Goal: Check status: Check status

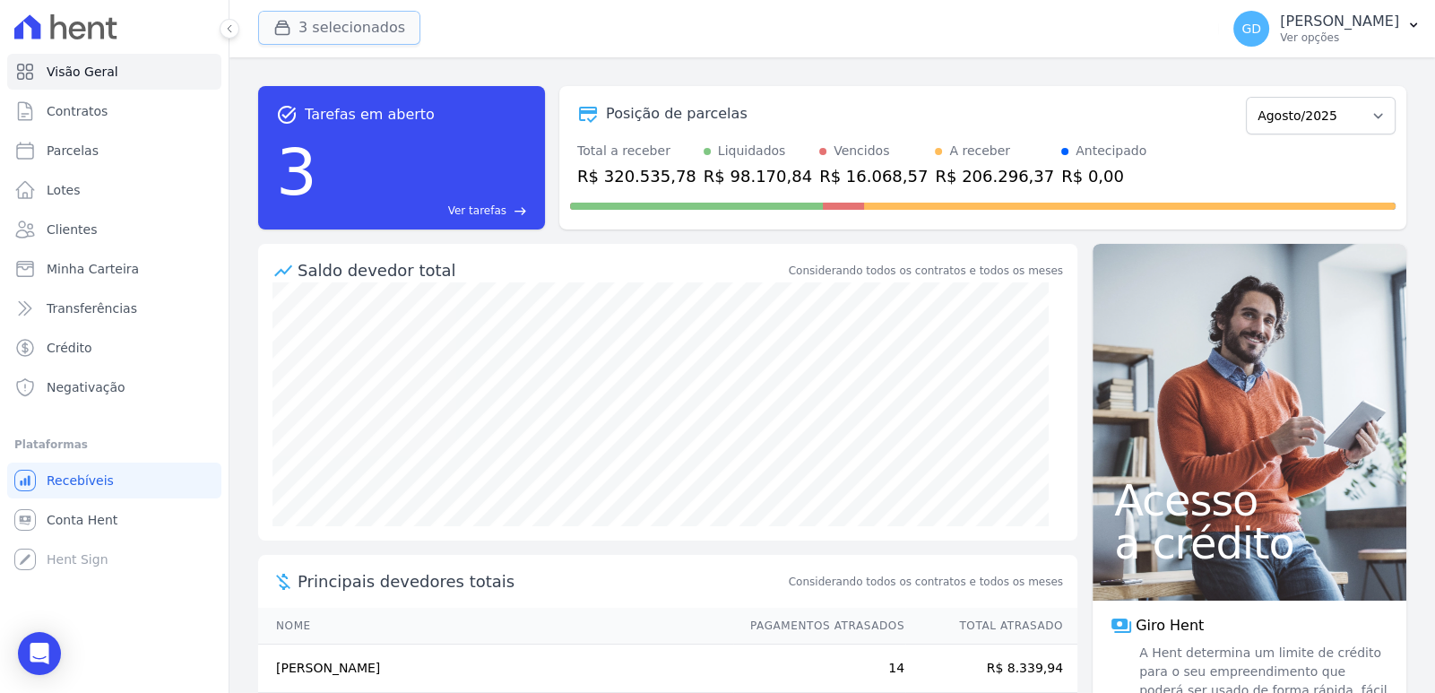
click at [340, 38] on button "3 selecionados" at bounding box center [339, 28] width 162 height 34
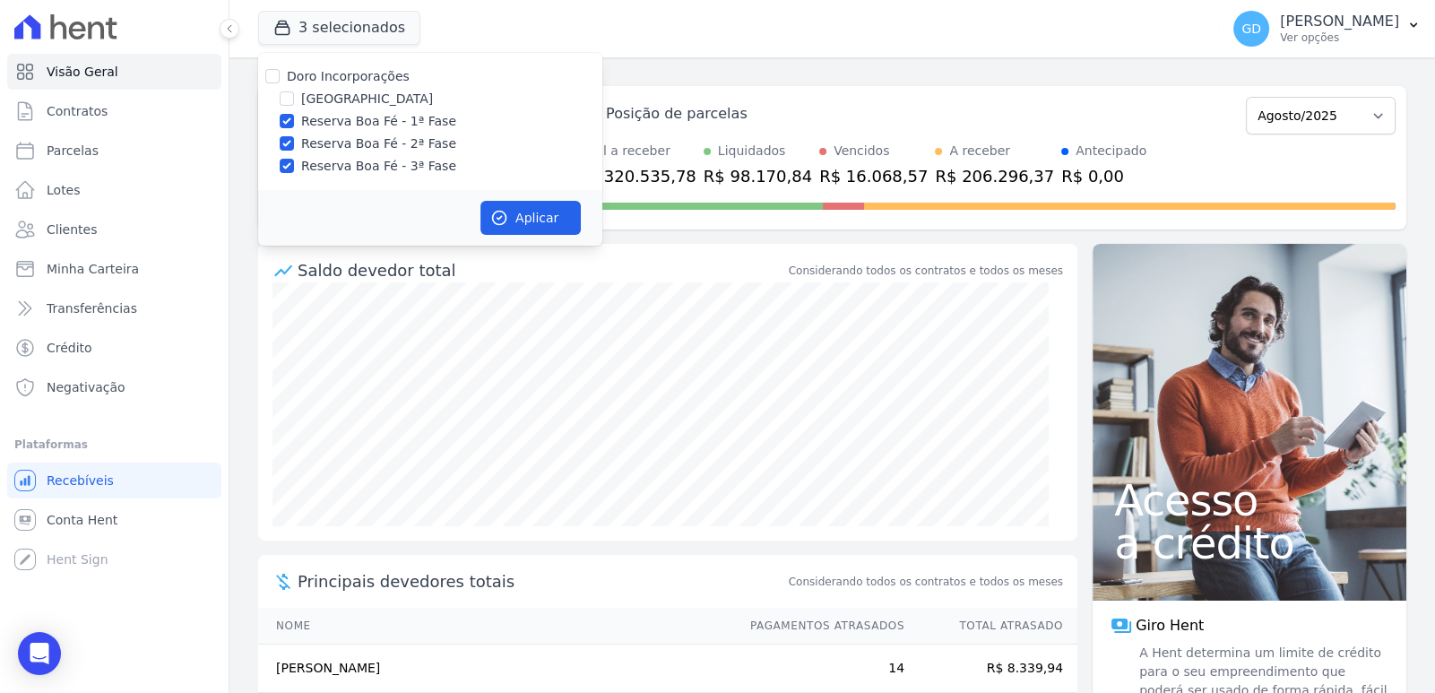
click at [351, 162] on label "Reserva Boa Fé - 3ª Fase" at bounding box center [378, 166] width 155 height 19
click at [294, 162] on input "Reserva Boa Fé - 3ª Fase" at bounding box center [287, 166] width 14 height 14
checkbox input "false"
click at [539, 218] on button "Aplicar" at bounding box center [530, 218] width 100 height 34
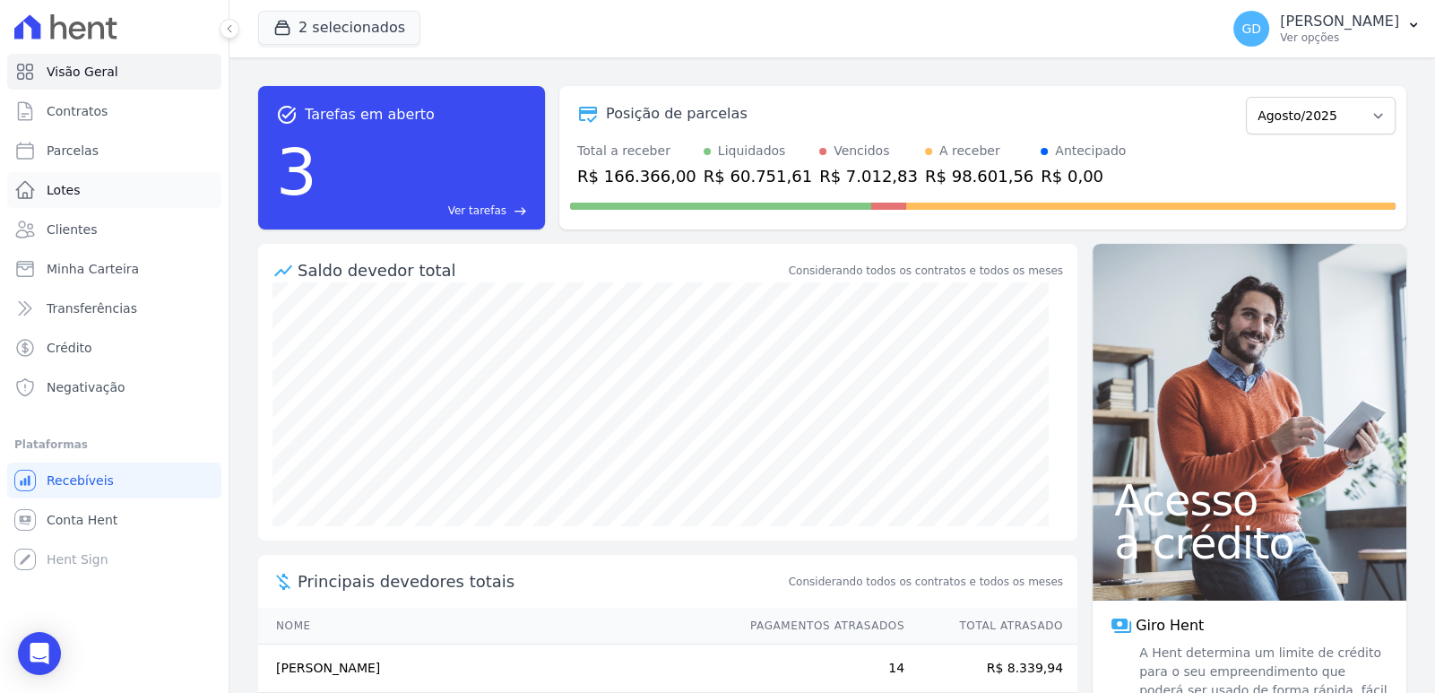
click at [103, 191] on link "Lotes" at bounding box center [114, 190] width 214 height 36
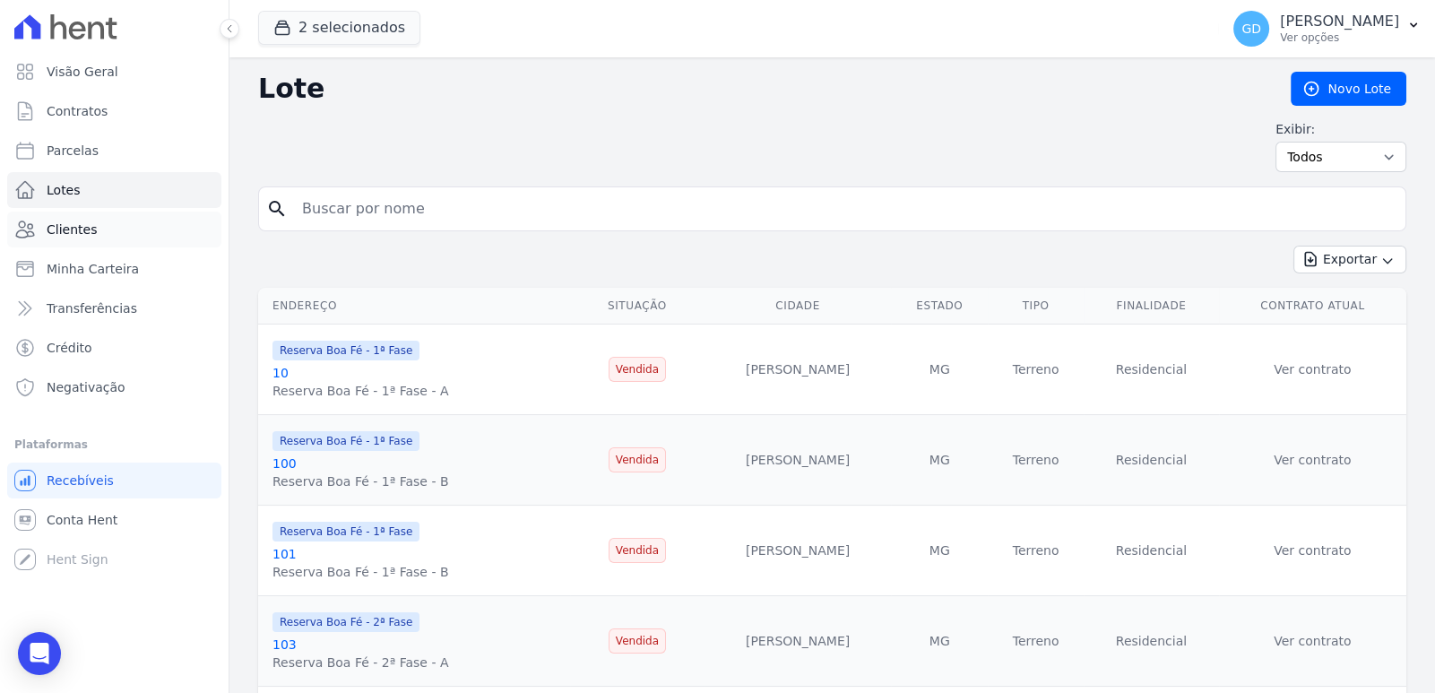
click at [136, 240] on link "Clientes" at bounding box center [114, 229] width 214 height 36
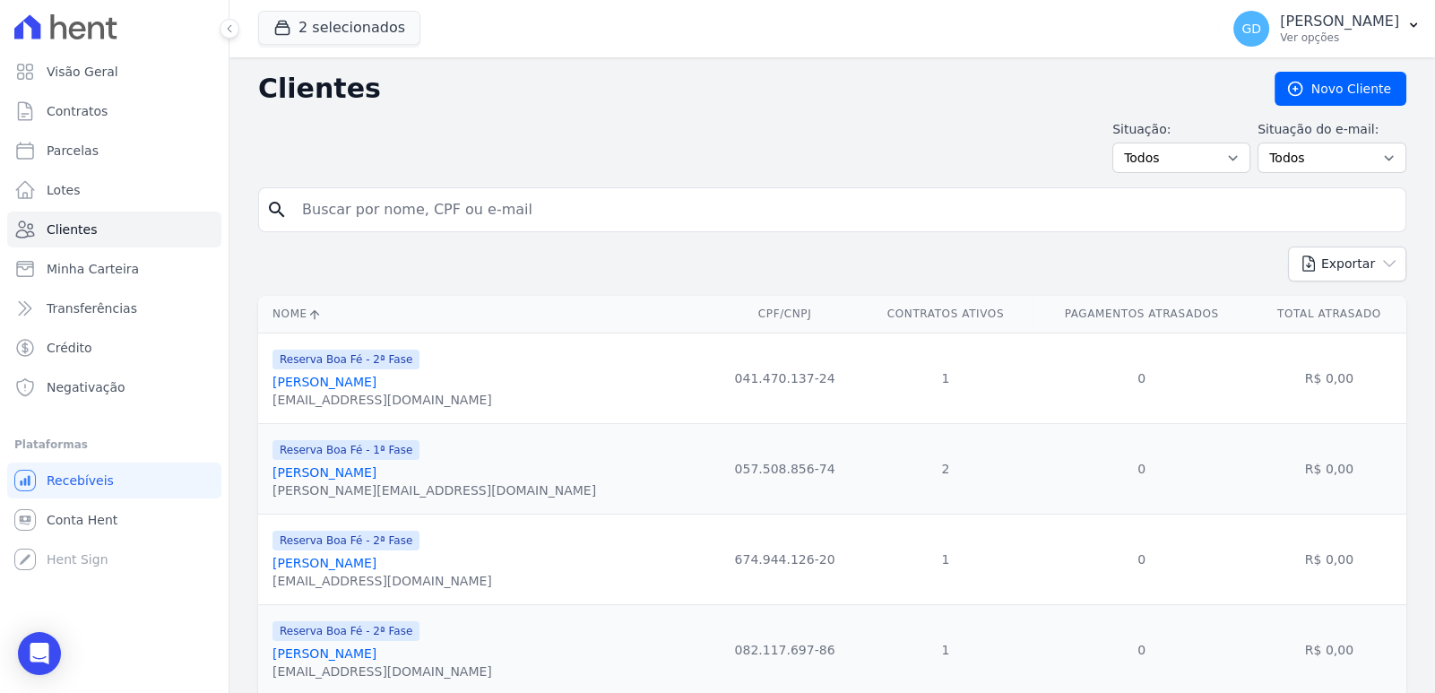
click at [430, 209] on input "search" at bounding box center [844, 210] width 1107 height 36
type input "pedro"
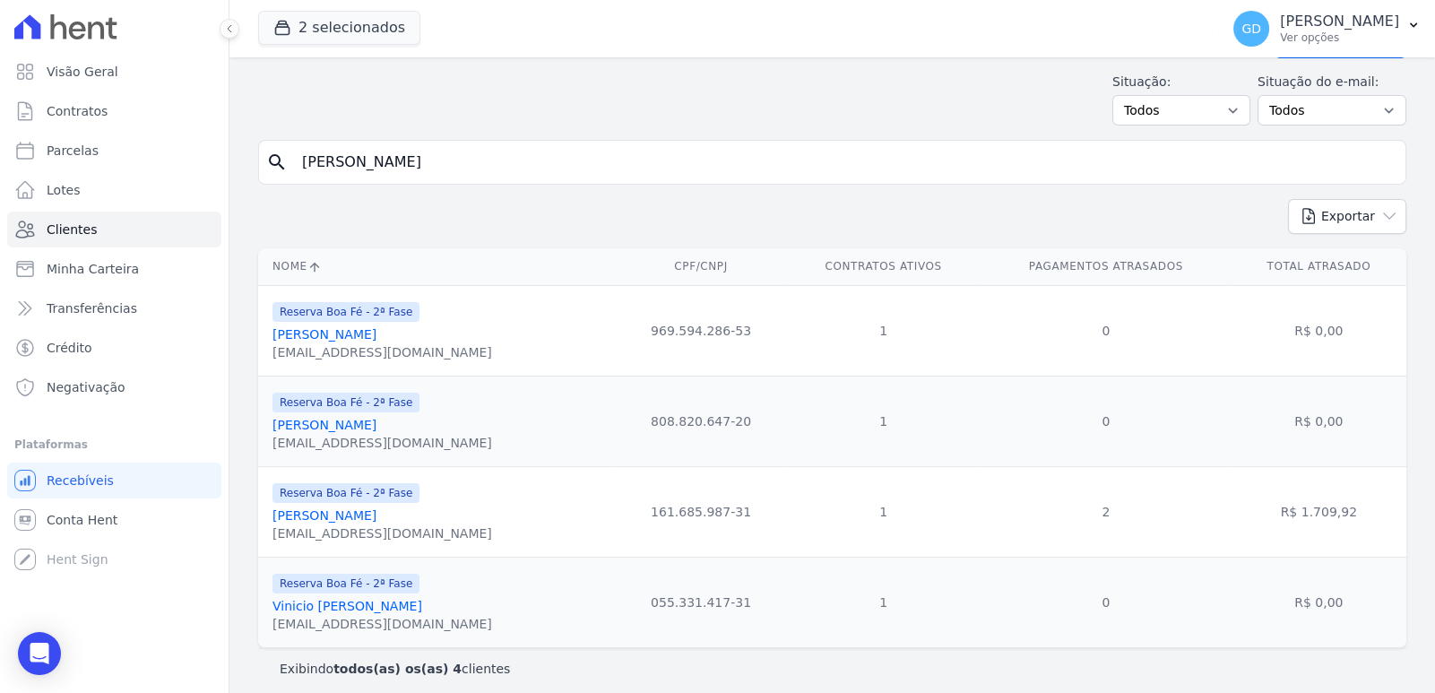
scroll to position [58, 0]
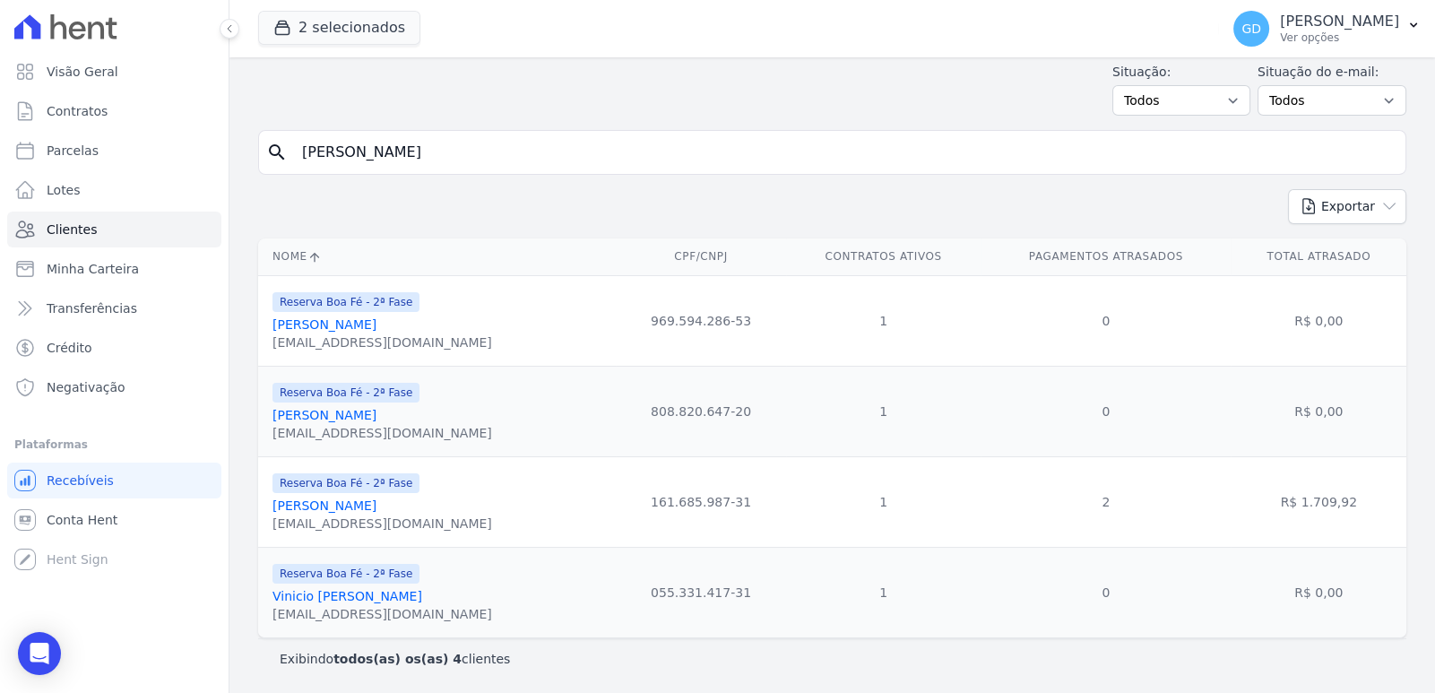
click at [417, 153] on input "pedro" at bounding box center [844, 152] width 1107 height 36
type input "p"
type input "Pedro"
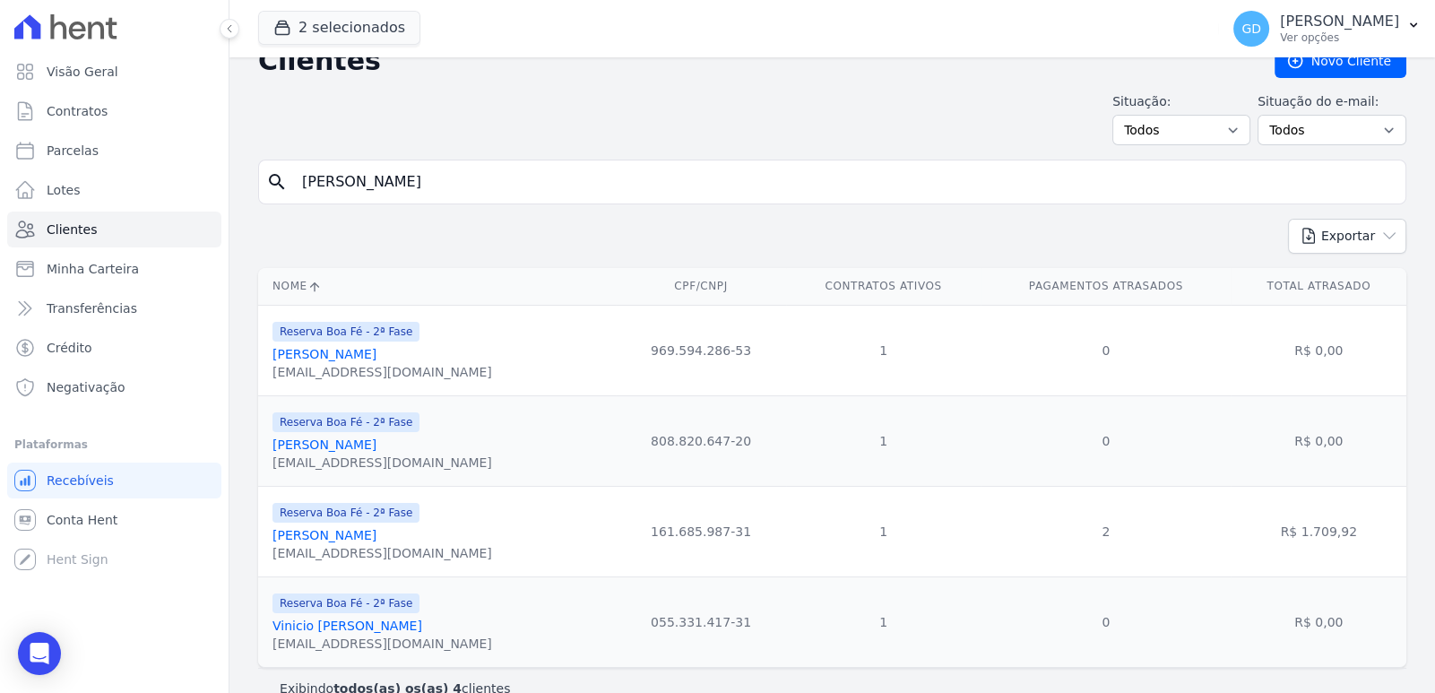
scroll to position [58, 0]
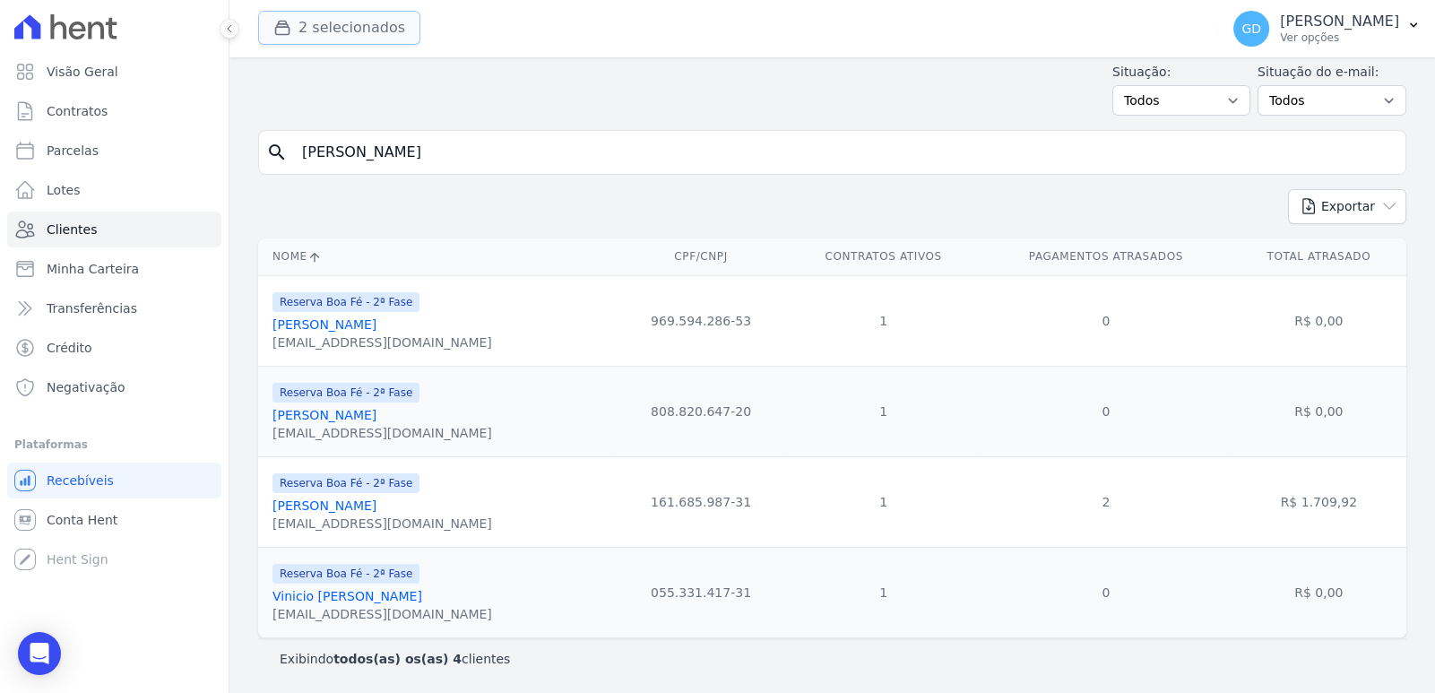
click at [358, 29] on button "2 selecionados" at bounding box center [339, 28] width 162 height 34
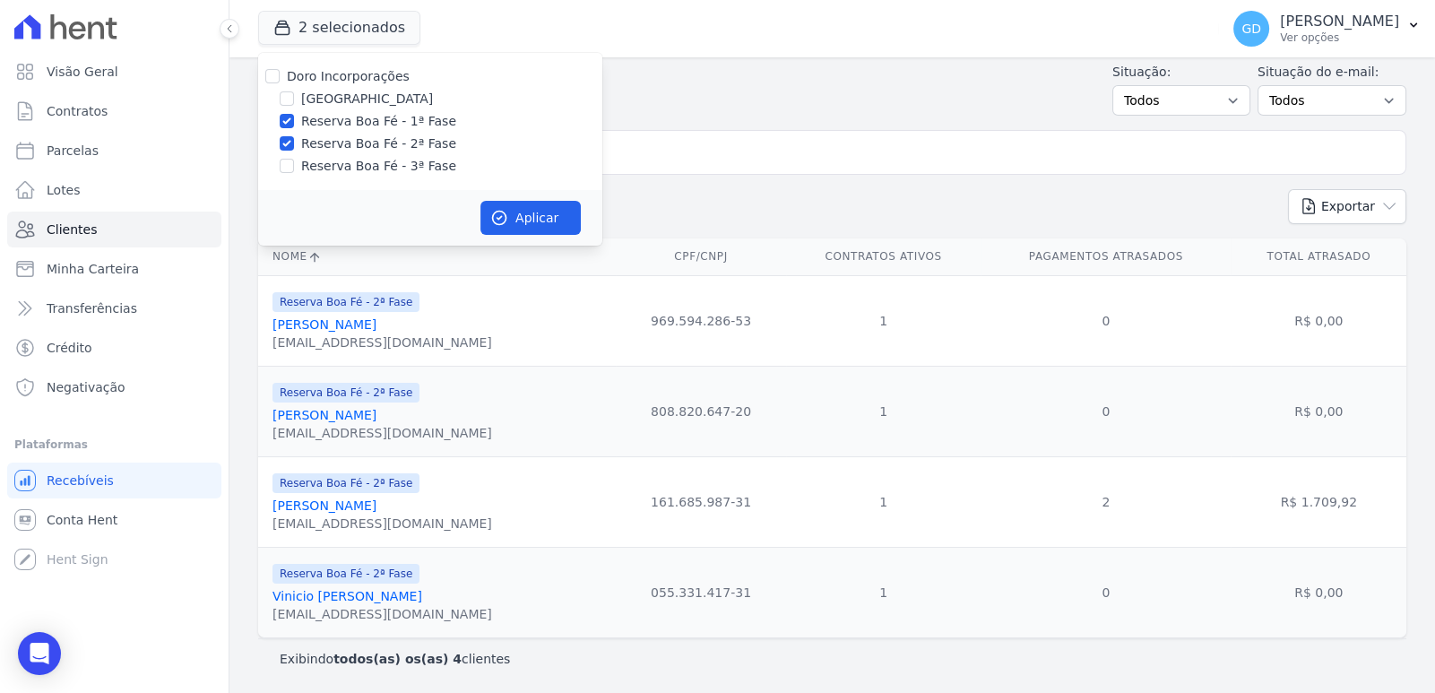
click at [362, 78] on label "Doro Incorporações" at bounding box center [348, 76] width 123 height 14
click at [280, 78] on input "Doro Incorporações" at bounding box center [272, 76] width 14 height 14
checkbox input "true"
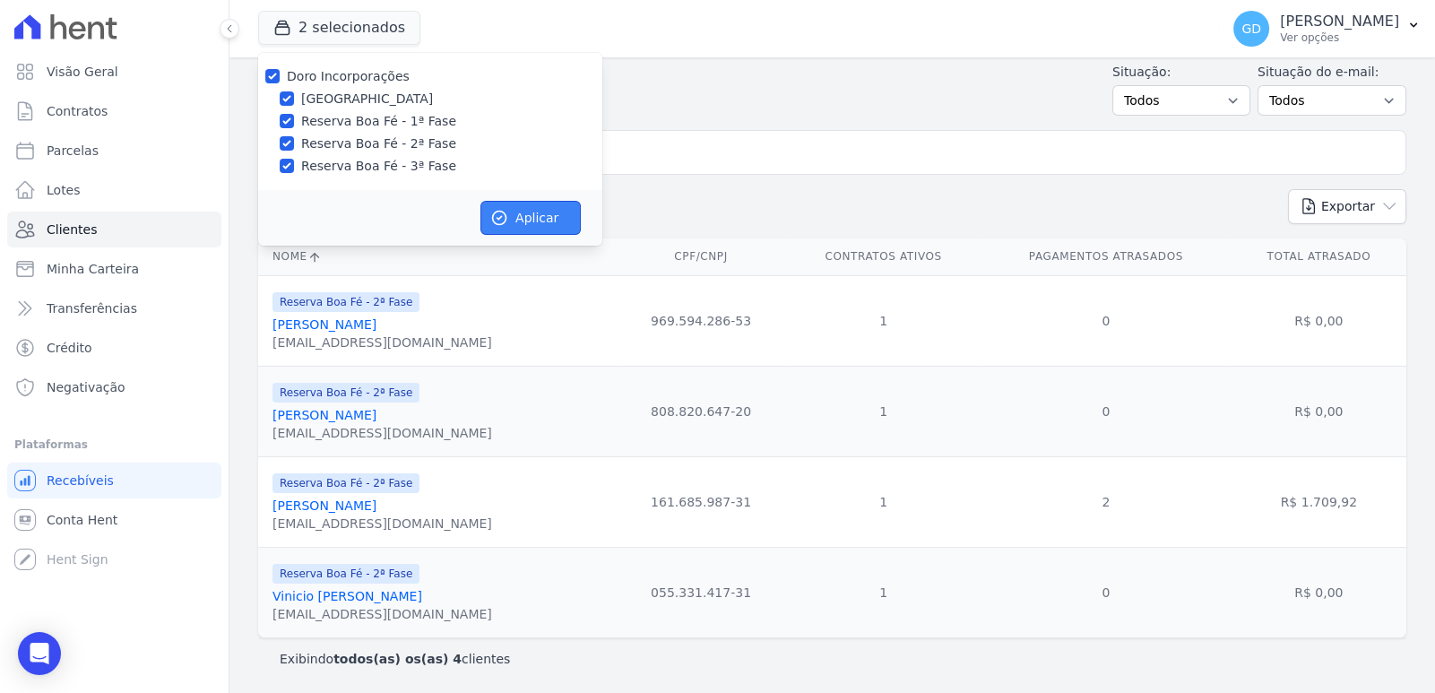
click at [538, 222] on button "Aplicar" at bounding box center [530, 218] width 100 height 34
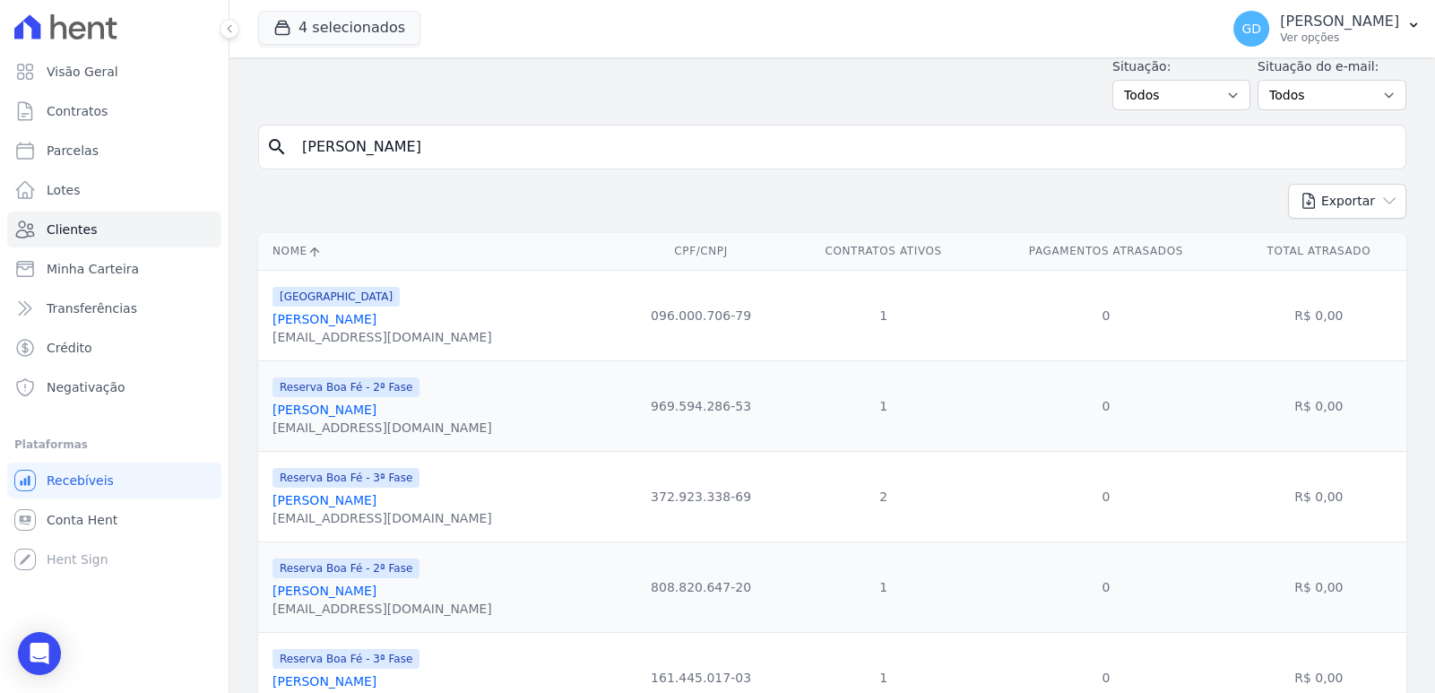
scroll to position [0, 0]
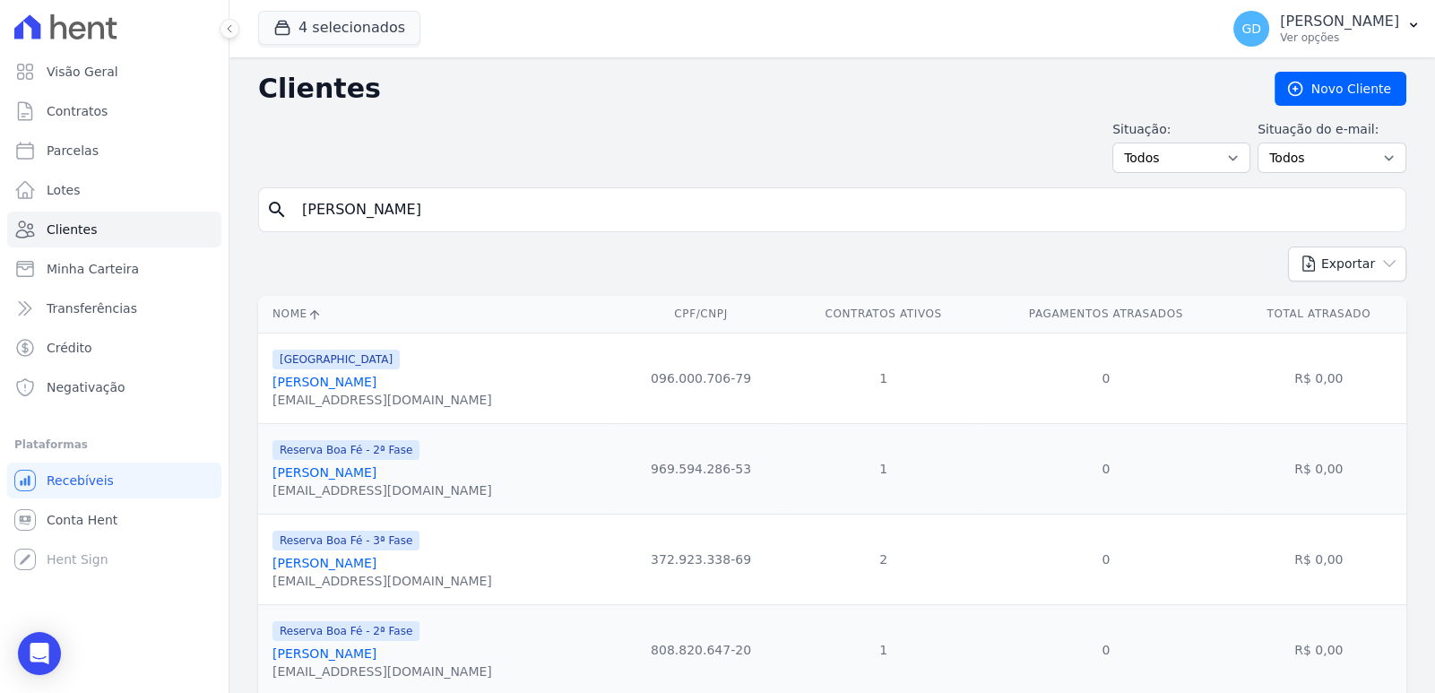
click at [385, 227] on div "search Pedro" at bounding box center [832, 209] width 1148 height 45
click at [430, 199] on input "Pedro" at bounding box center [844, 210] width 1107 height 36
type input "P"
type input "Izacir"
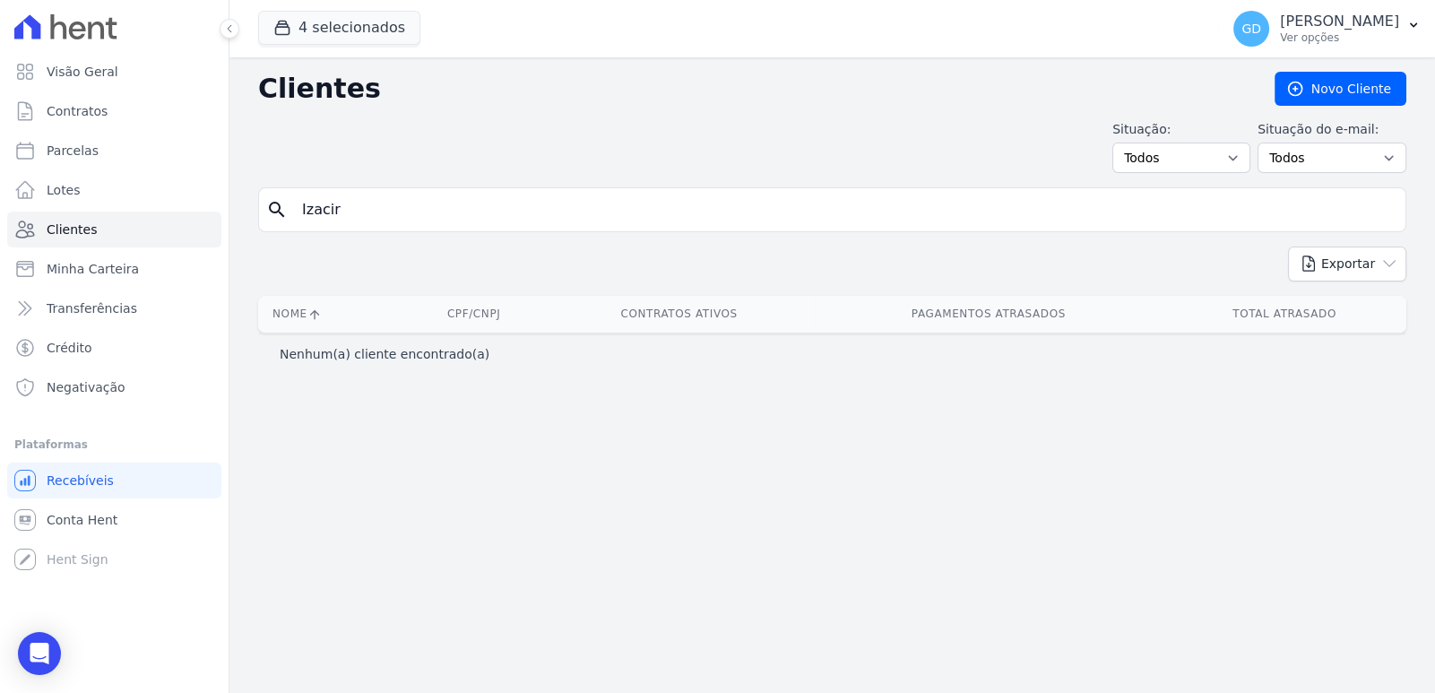
click at [430, 199] on input "Izacir" at bounding box center [844, 210] width 1107 height 36
type input "Iz"
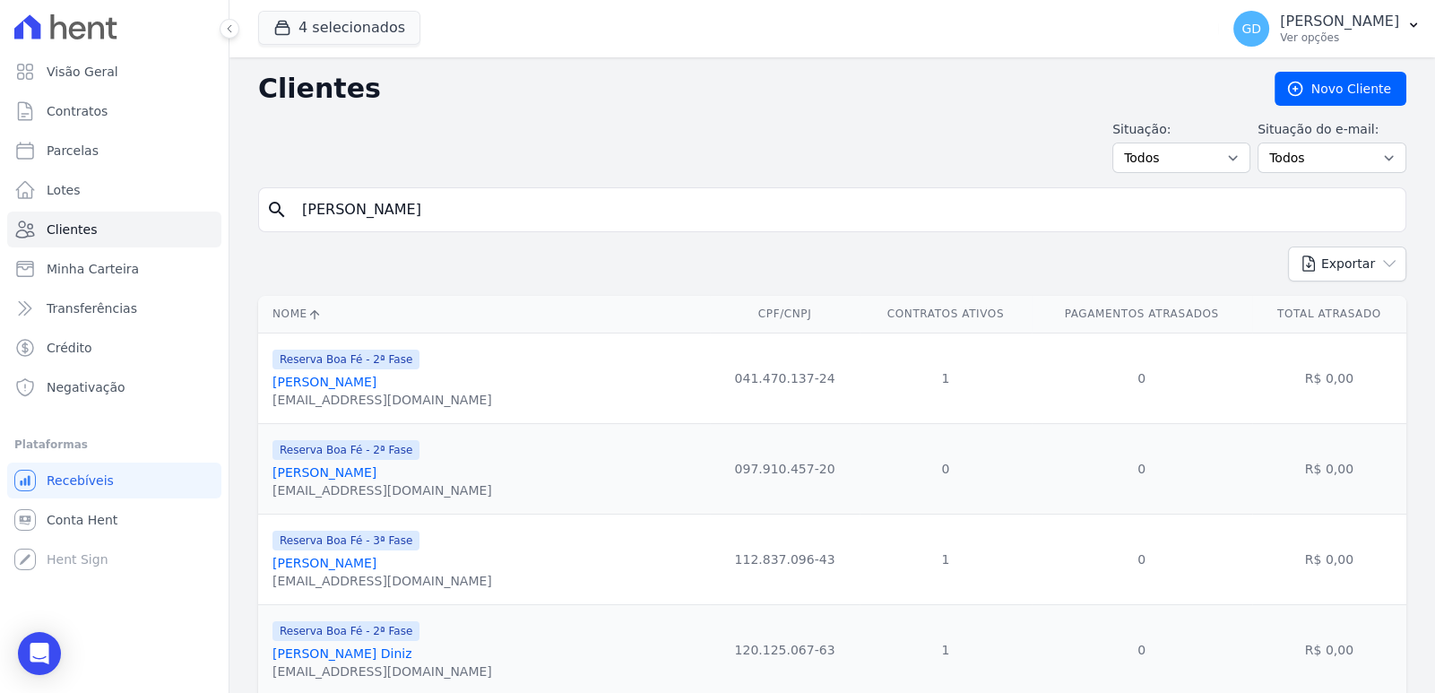
click at [422, 194] on input "Iz" at bounding box center [844, 210] width 1107 height 36
type input "Is"
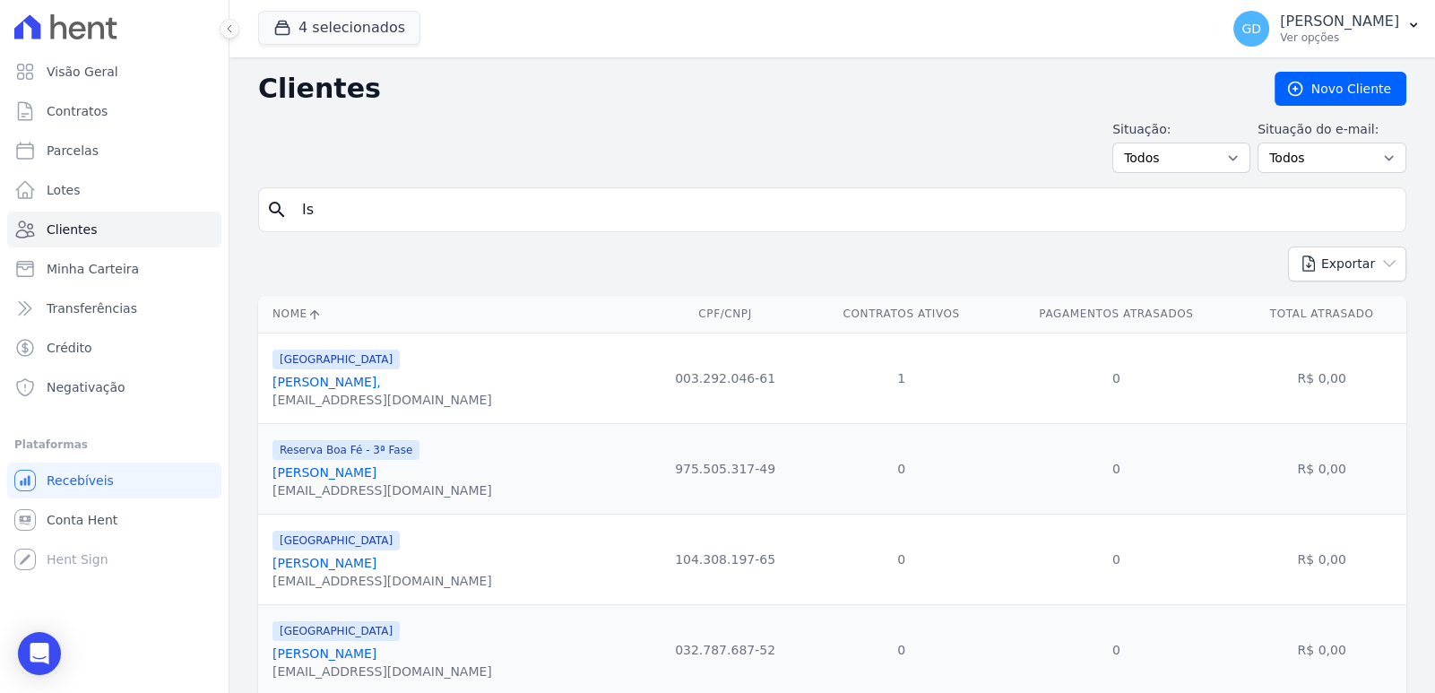
click at [422, 214] on input "Is" at bounding box center [844, 210] width 1107 height 36
type input "I"
type input "Pedro Machado"
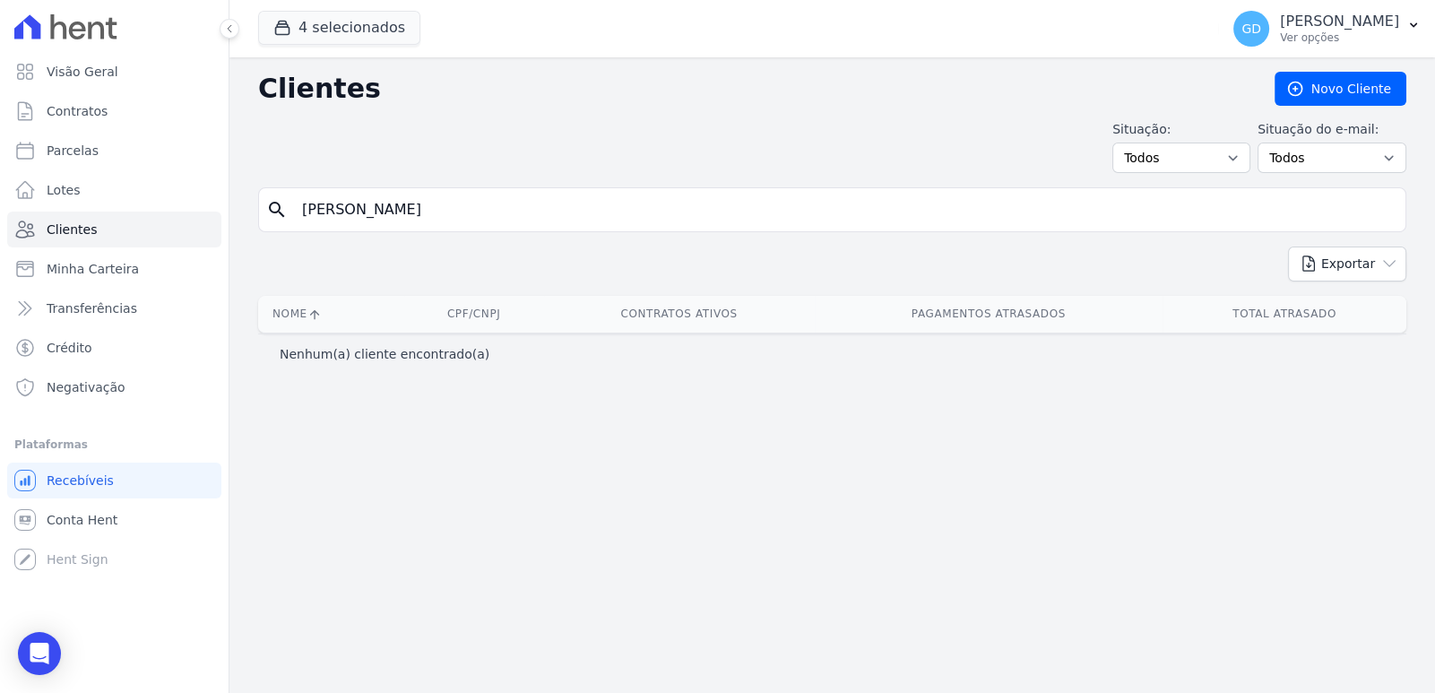
drag, startPoint x: 440, startPoint y: 218, endPoint x: 344, endPoint y: 223, distance: 96.0
click at [344, 223] on input "Pedro Machado" at bounding box center [844, 210] width 1107 height 36
type input "Pedro"
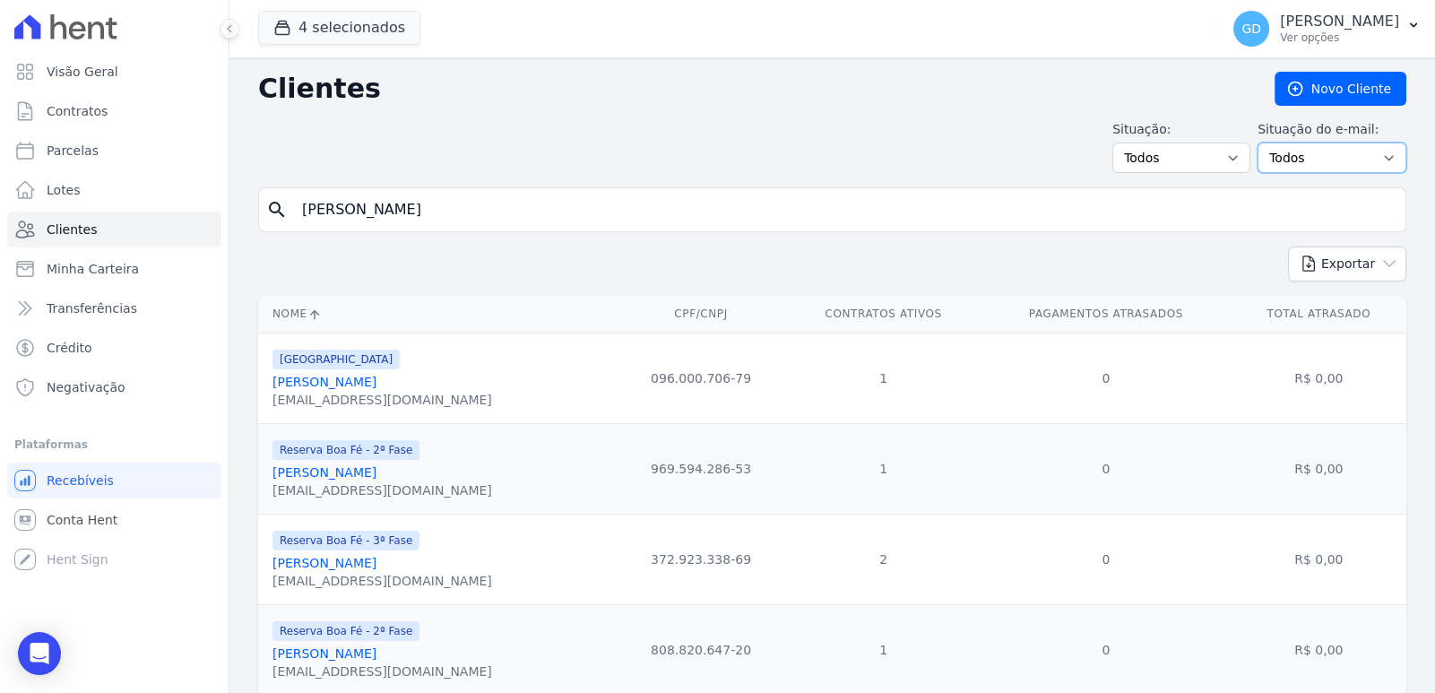
click at [1327, 151] on select "Todos Confirmado Não confirmado" at bounding box center [1331, 157] width 149 height 30
click at [1257, 142] on select "Todos Confirmado Não confirmado" at bounding box center [1331, 157] width 149 height 30
click at [762, 213] on input "Pedro" at bounding box center [844, 210] width 1107 height 36
click at [724, 138] on div "Situação: Todos Adimplentes Inadimplentes Situação do e-mail: Todos Confirmado …" at bounding box center [832, 146] width 1148 height 53
drag, startPoint x: 375, startPoint y: 217, endPoint x: 245, endPoint y: 217, distance: 130.8
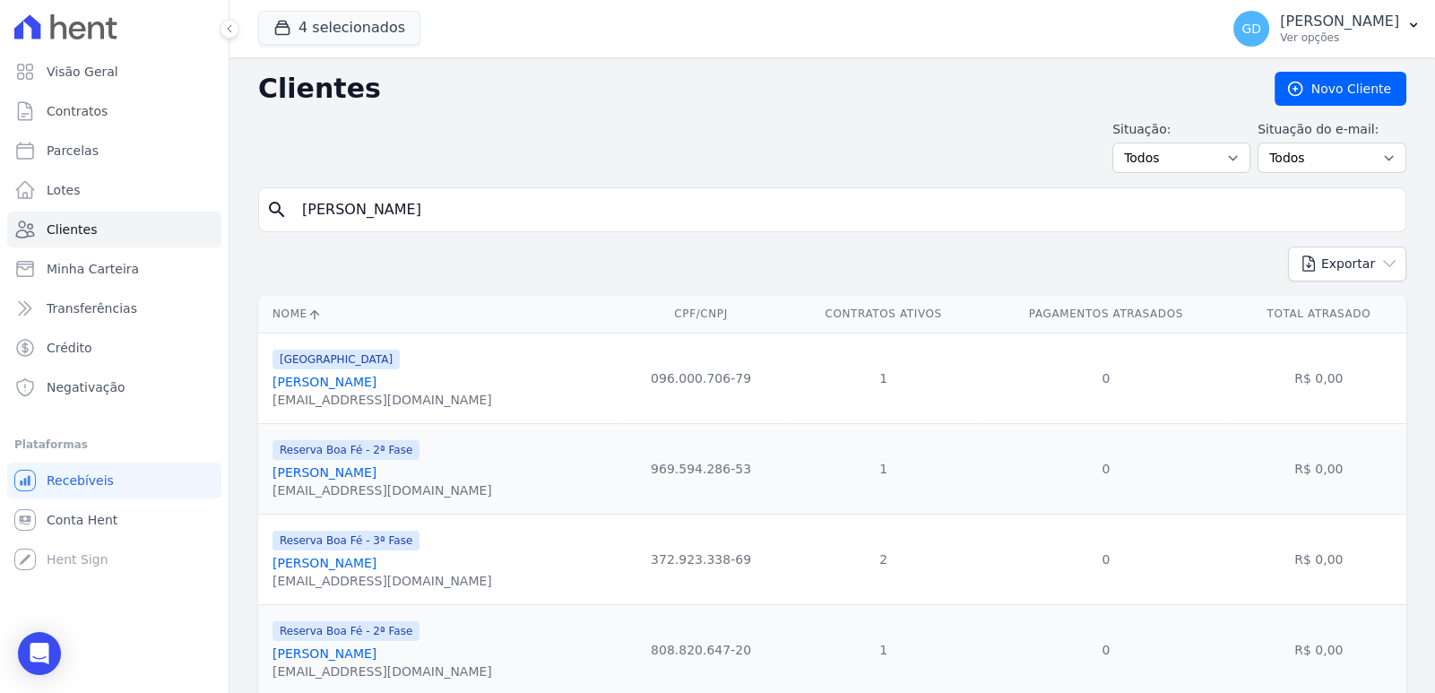
click at [245, 217] on div "Clientes Novo Cliente Situação: Todos Adimplentes Inadimplentes Situação do e-m…" at bounding box center [831, 539] width 1205 height 964
type input "Pedro Machado"
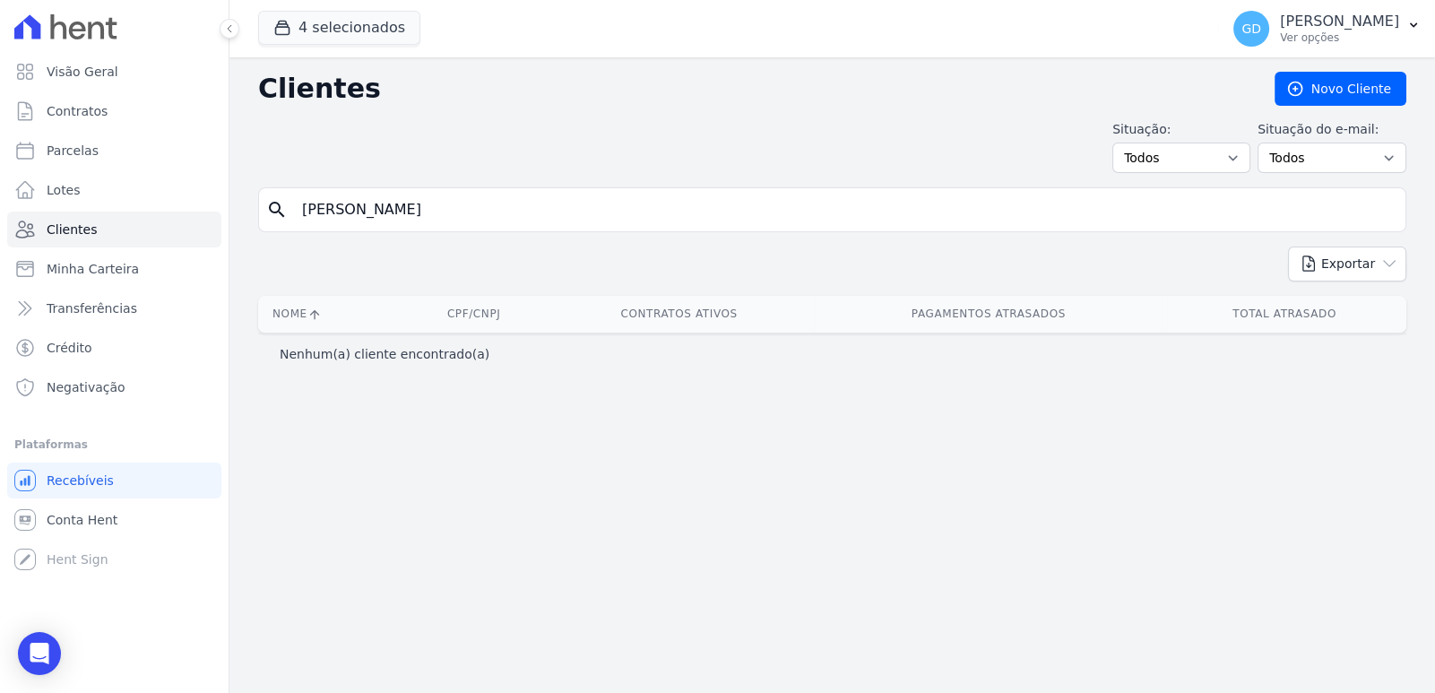
drag, startPoint x: 439, startPoint y: 227, endPoint x: 337, endPoint y: 223, distance: 102.2
click at [337, 223] on div "search Pedro Machado" at bounding box center [832, 209] width 1148 height 45
type input "Pedro"
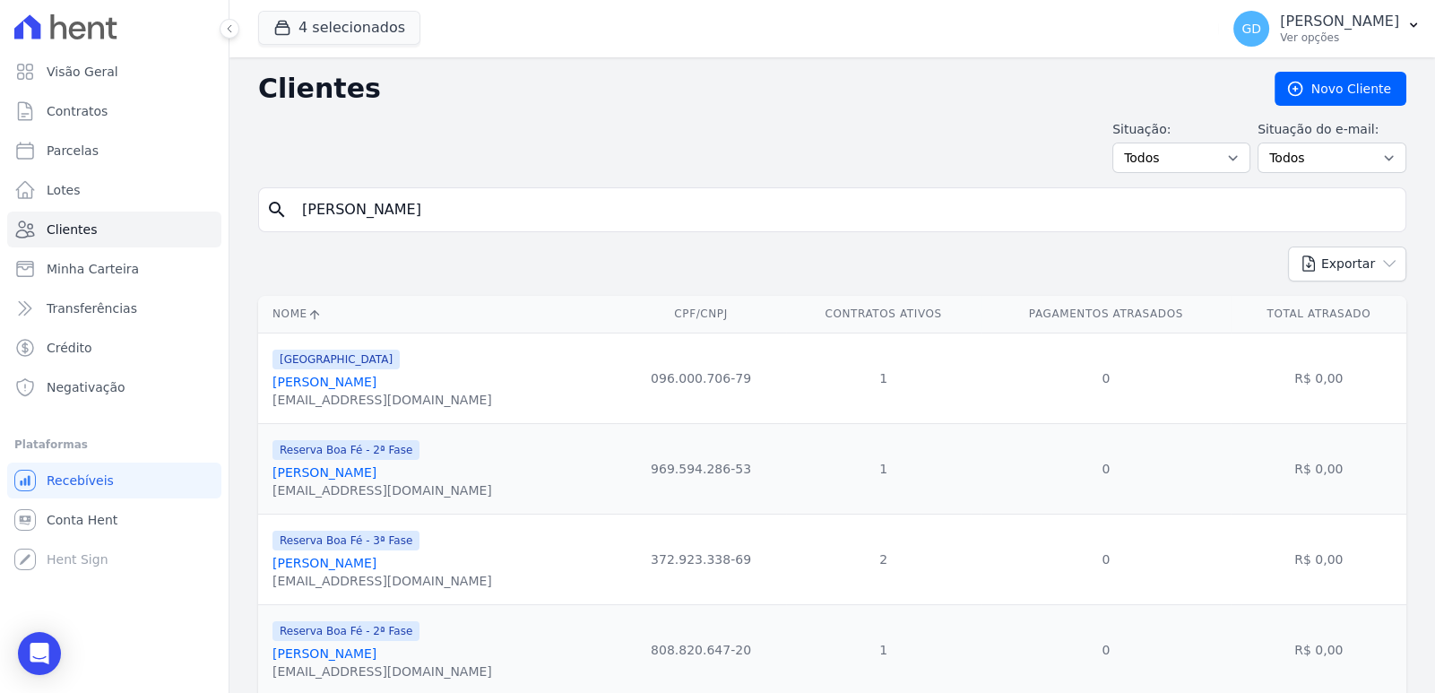
click at [346, 215] on input "Pedro" at bounding box center [844, 210] width 1107 height 36
type input "P"
click at [347, 217] on input "search" at bounding box center [844, 210] width 1107 height 36
click at [437, 168] on div "Situação: Todos Adimplentes Inadimplentes Situação do e-mail: Todos Confirmado …" at bounding box center [832, 146] width 1148 height 53
click at [375, 220] on input "search" at bounding box center [844, 210] width 1107 height 36
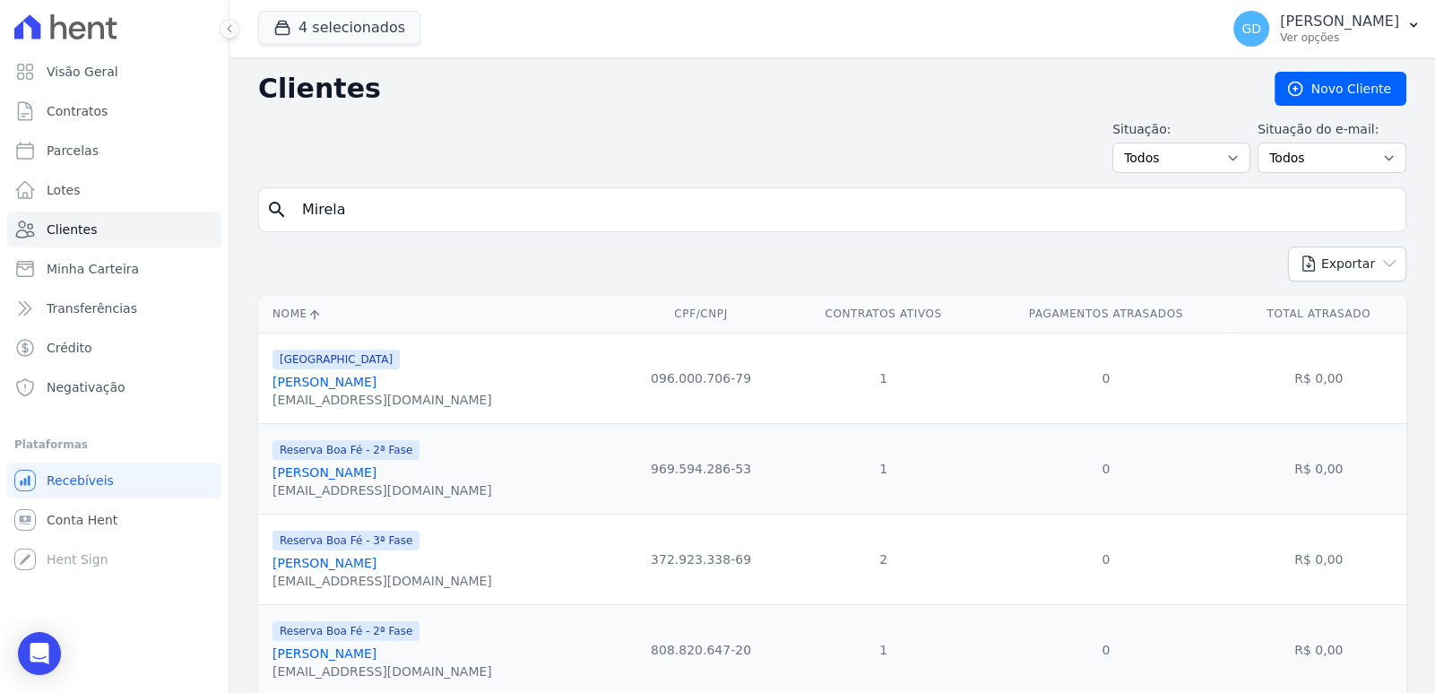
type input "Mirela"
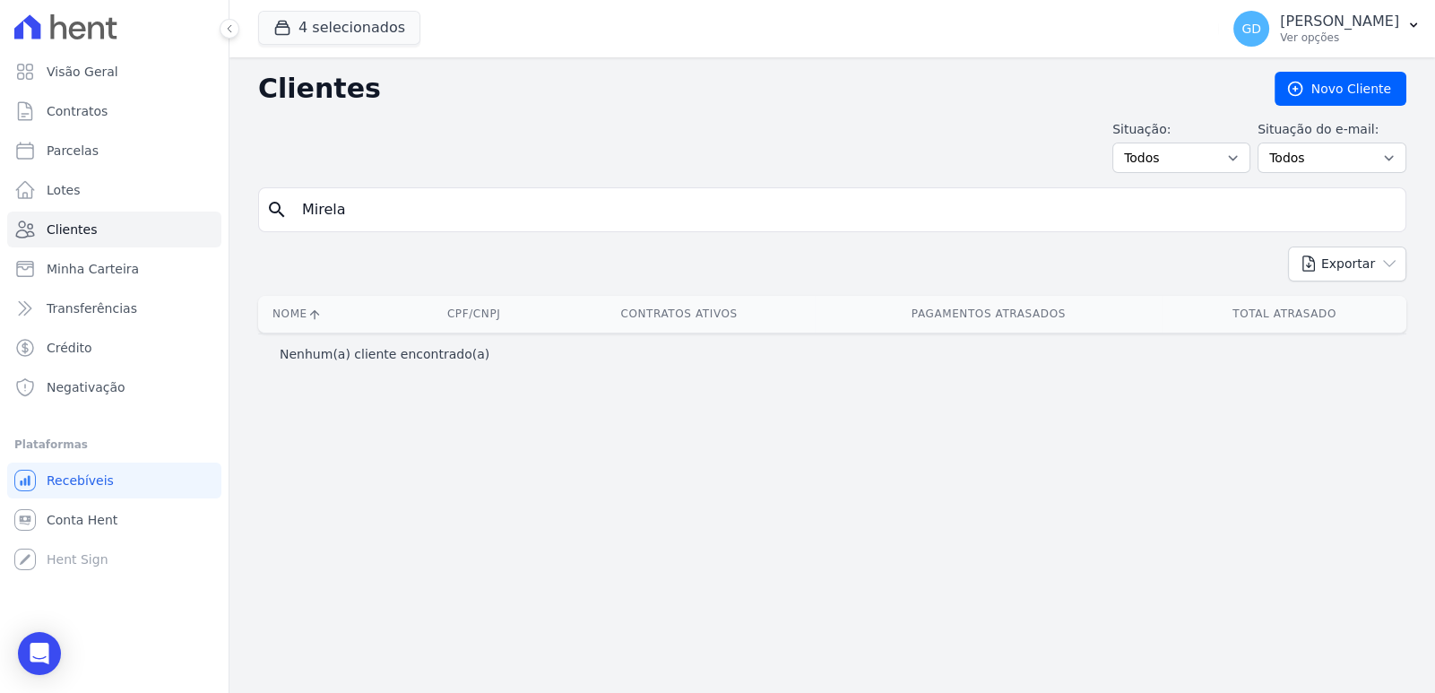
click at [374, 219] on input "Mirela" at bounding box center [844, 210] width 1107 height 36
type input "Monique"
click at [409, 218] on input "Monique" at bounding box center [844, 210] width 1107 height 36
type input "Munique"
click at [444, 215] on input "Munique" at bounding box center [844, 210] width 1107 height 36
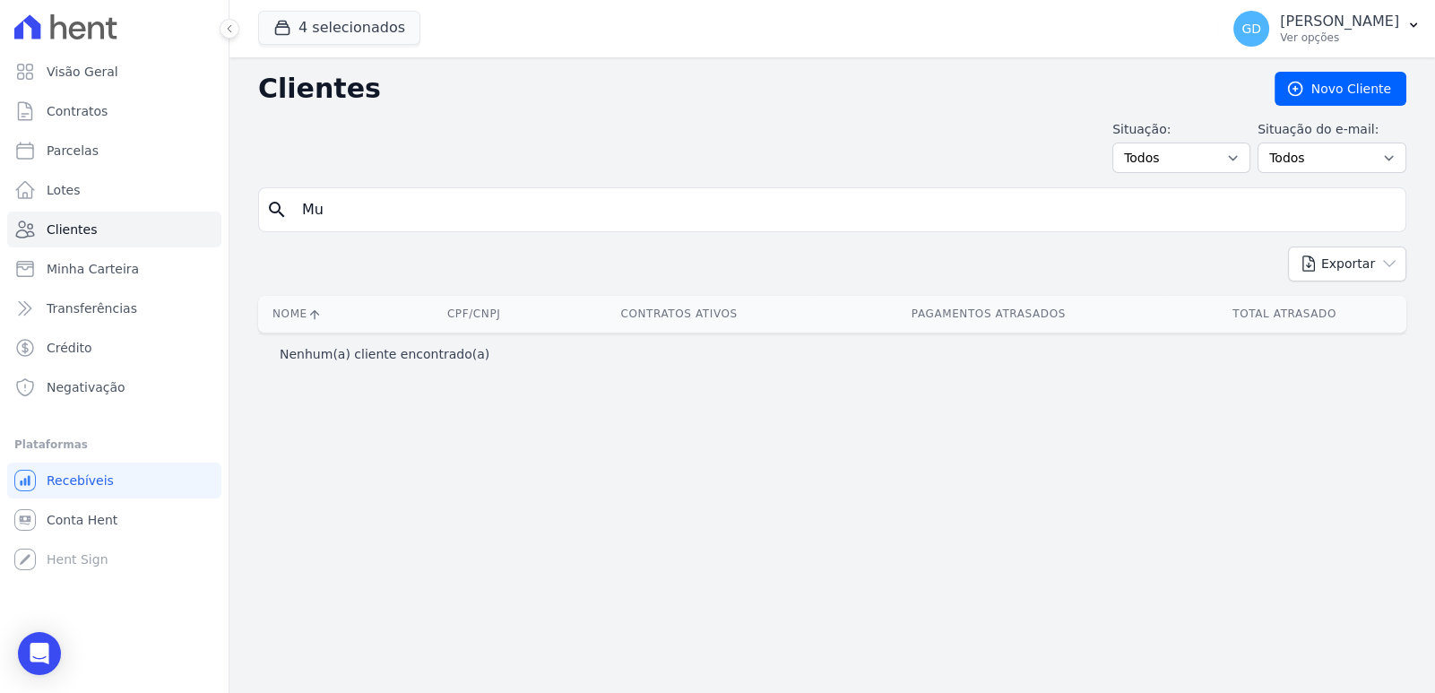
type input "M"
type input "Izacir"
click at [444, 214] on input "Izacir" at bounding box center [844, 210] width 1107 height 36
type input "Iz"
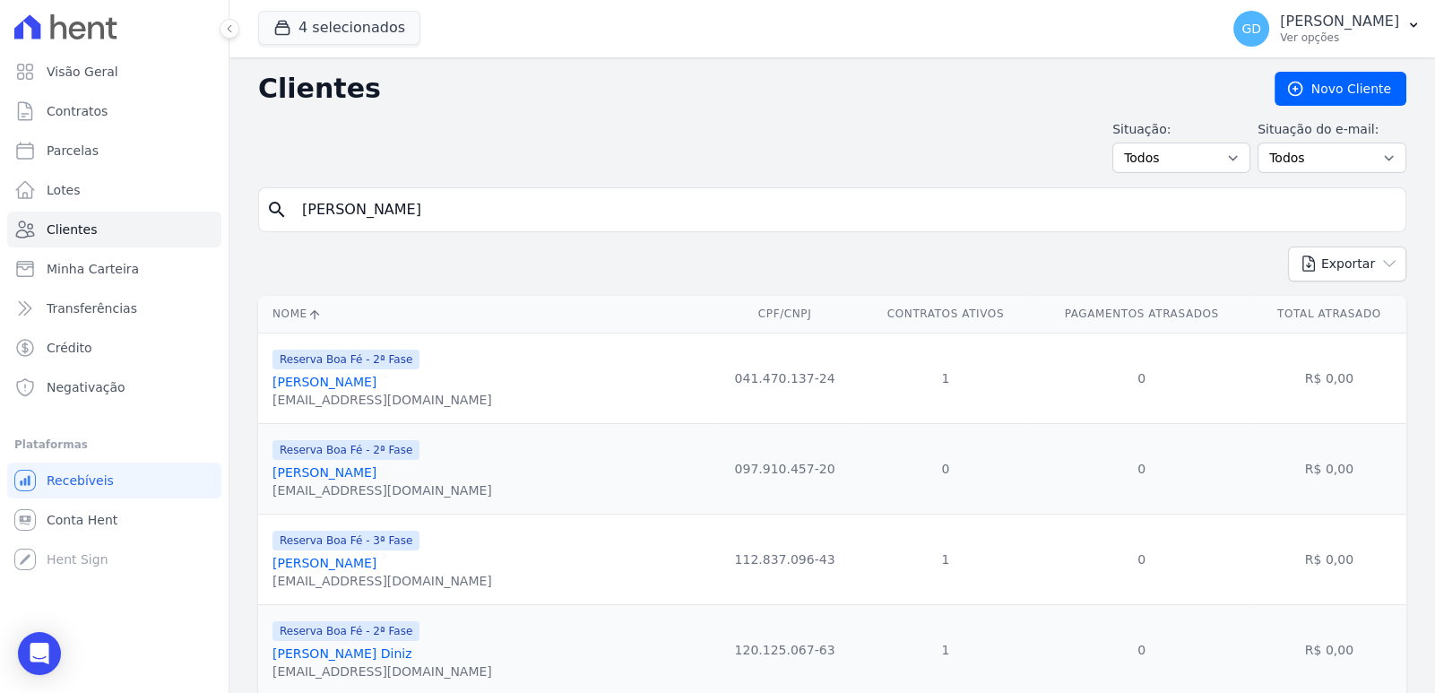
click at [381, 224] on input "Iz" at bounding box center [844, 210] width 1107 height 36
type input "Isacir"
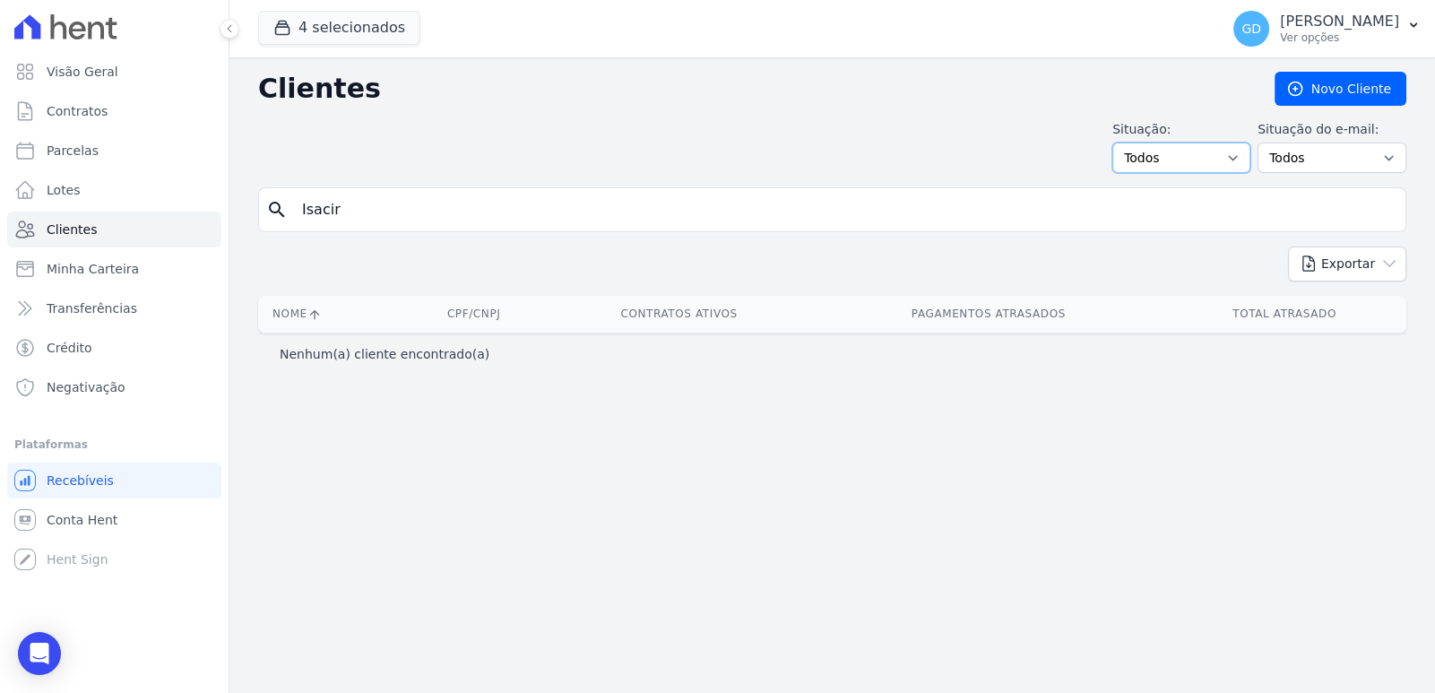
click at [1245, 156] on select "Todos Adimplentes Inadimplentes" at bounding box center [1181, 157] width 138 height 30
select select "compliant"
click at [1133, 142] on select "Todos Adimplentes Inadimplentes" at bounding box center [1181, 157] width 138 height 30
click at [1245, 151] on select "Todos Adimplentes Inadimplentes" at bounding box center [1181, 157] width 138 height 30
select select "overdue"
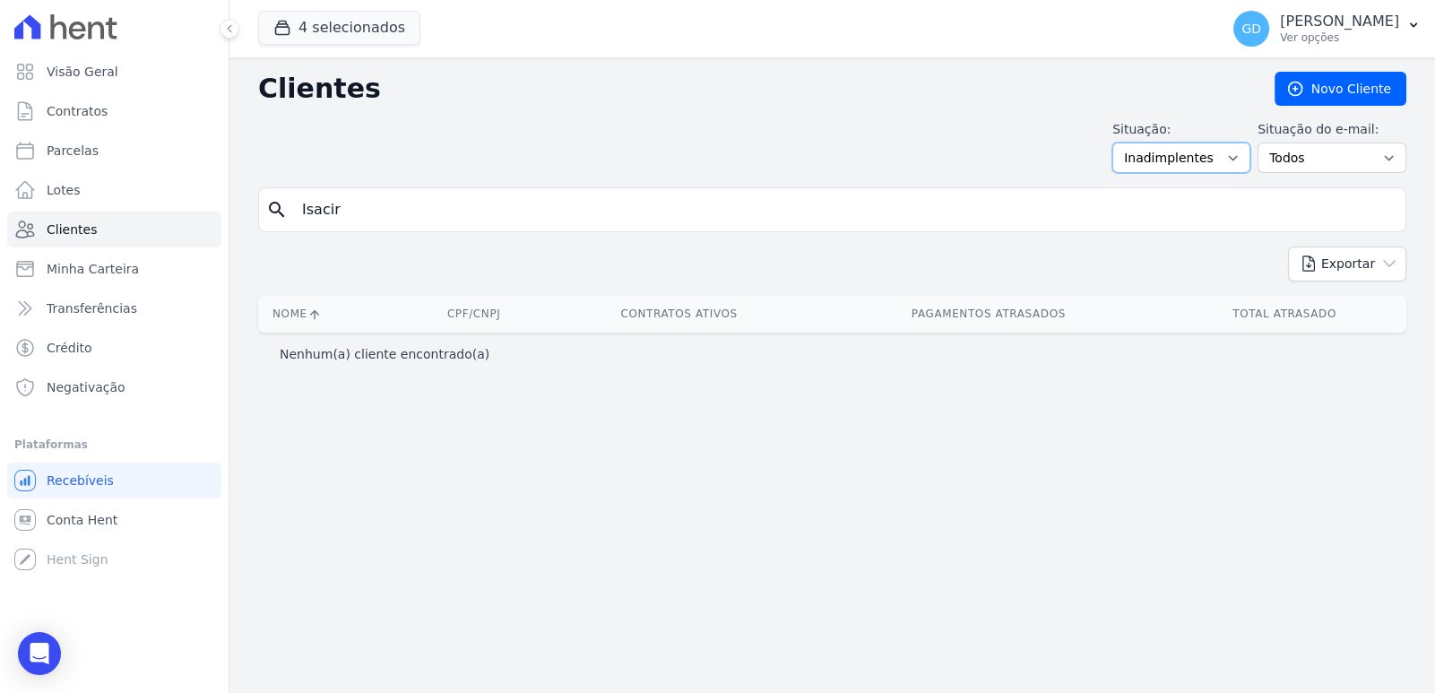
click at [1133, 142] on select "Todos Adimplentes Inadimplentes" at bounding box center [1181, 157] width 138 height 30
click at [1344, 145] on select "Todos Confirmado Não confirmado" at bounding box center [1331, 157] width 149 height 30
select select "not_confirmed"
click at [1267, 142] on select "Todos Confirmado Não confirmado" at bounding box center [1331, 157] width 149 height 30
drag, startPoint x: 0, startPoint y: 0, endPoint x: 1344, endPoint y: 155, distance: 1353.0
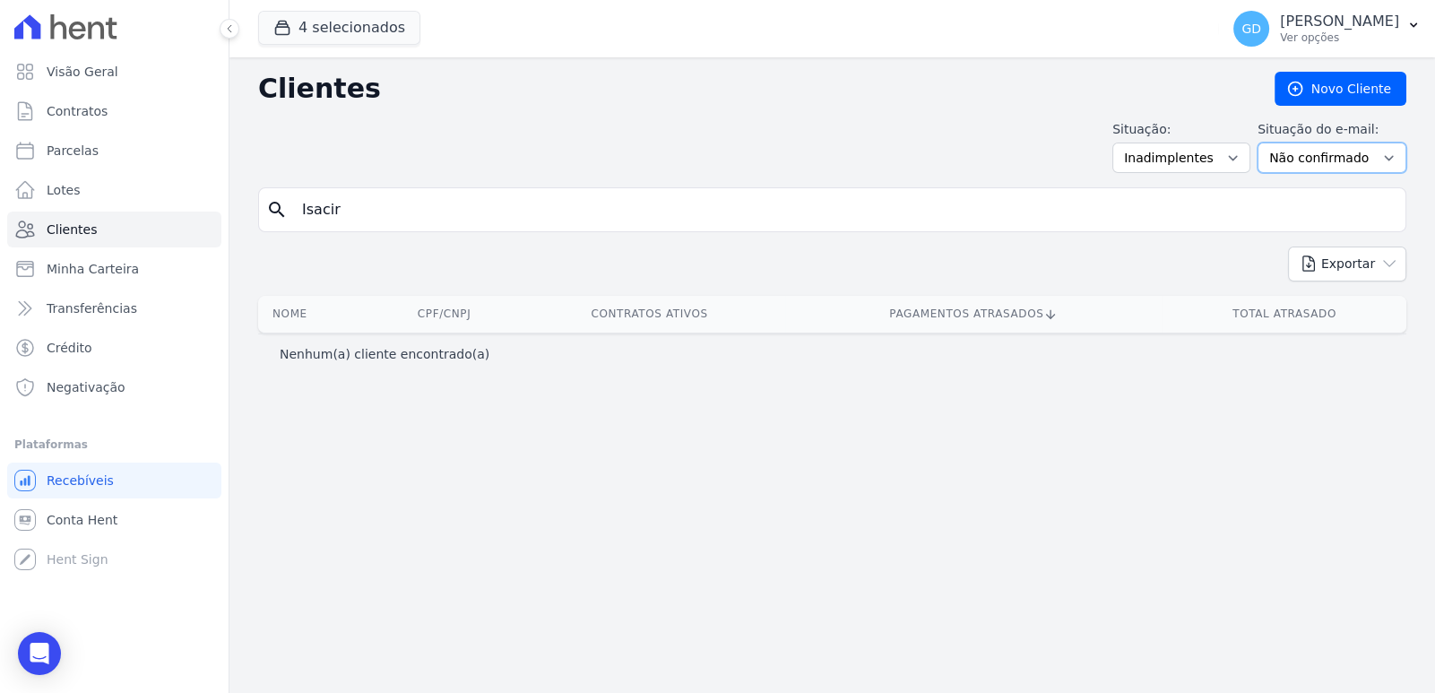
click at [1344, 155] on select "Todos Confirmado Não confirmado" at bounding box center [1331, 157] width 149 height 30
select select "confirmed"
click at [1267, 142] on select "Todos Confirmado Não confirmado" at bounding box center [1331, 157] width 149 height 30
click at [1330, 164] on select "Todos Confirmado Não confirmado" at bounding box center [1331, 157] width 149 height 30
select select "all"
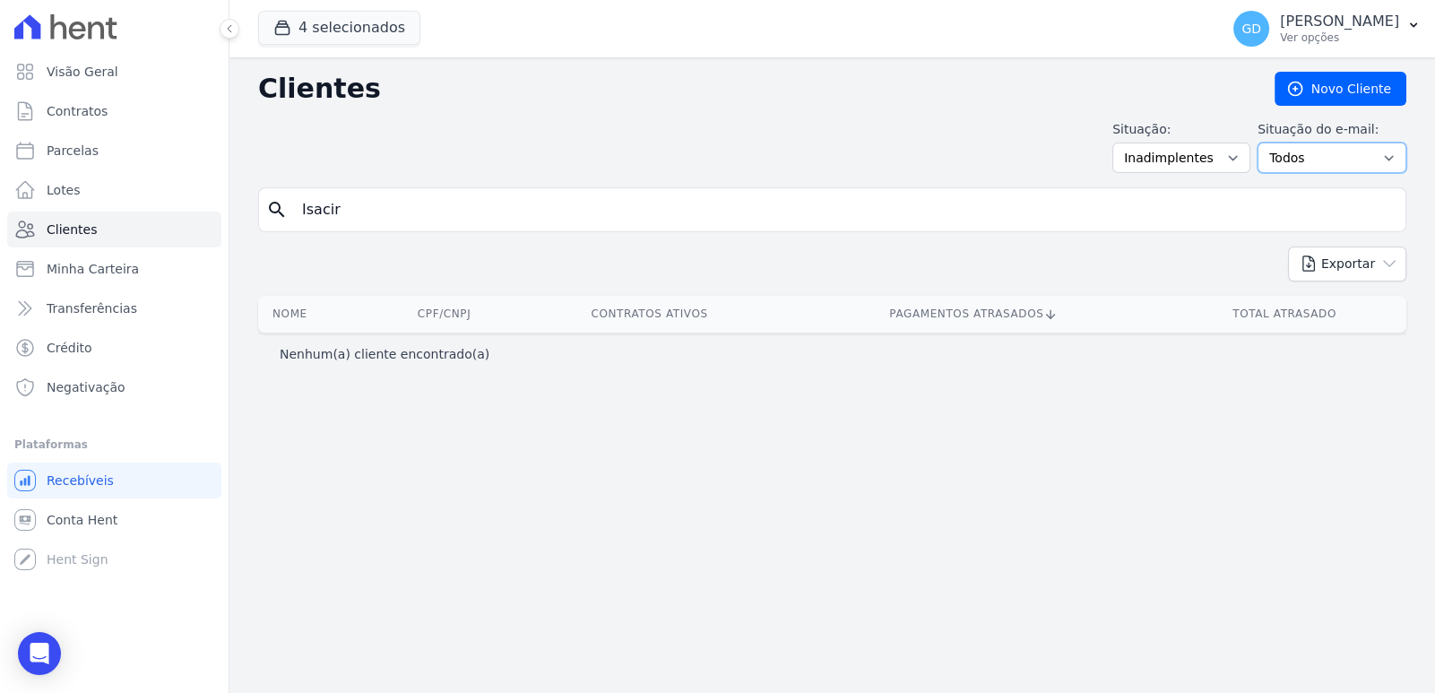
click at [1267, 142] on select "Todos Confirmado Não confirmado" at bounding box center [1331, 157] width 149 height 30
click at [367, 213] on input "Isacir" at bounding box center [844, 210] width 1107 height 36
drag, startPoint x: 360, startPoint y: 199, endPoint x: 237, endPoint y: 207, distance: 123.0
click at [237, 207] on div "Clientes Novo Cliente Situação: Todos Adimplentes Inadimplentes Situação do e-m…" at bounding box center [831, 374] width 1205 height 635
type input "isac"
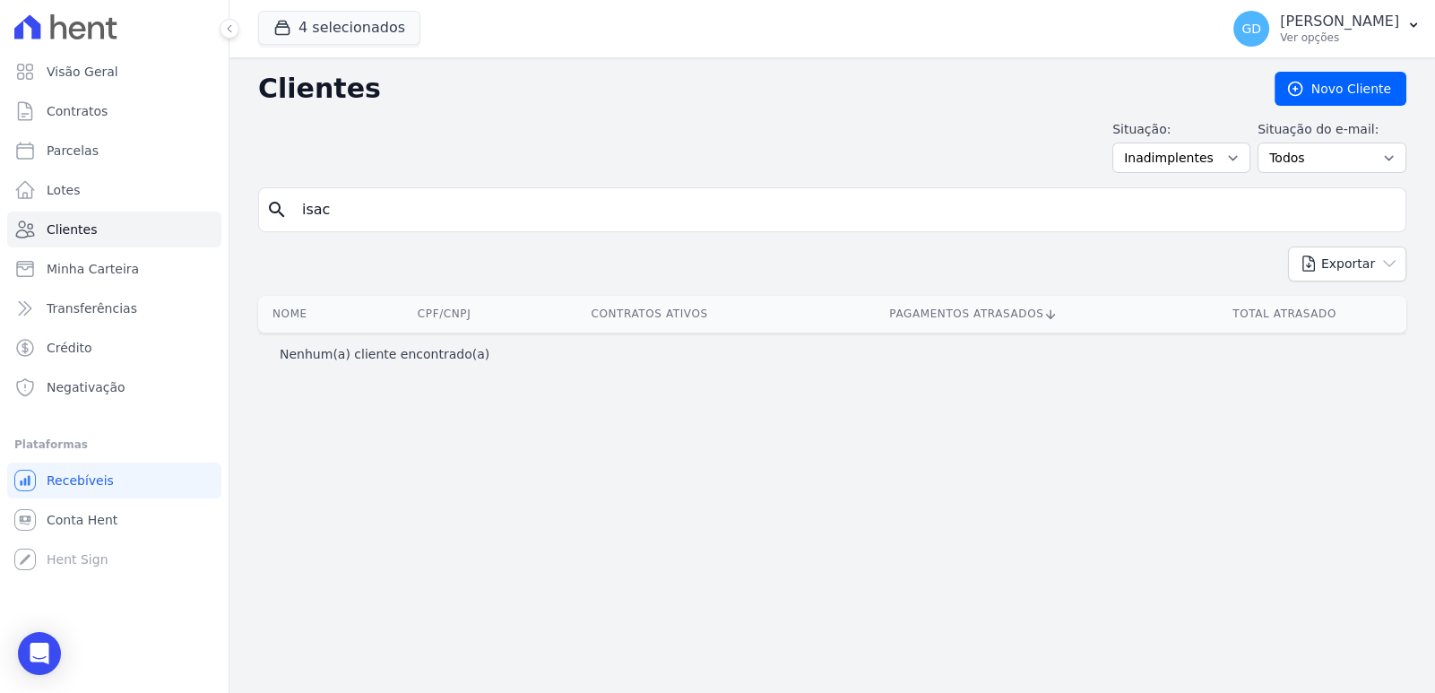
click at [384, 208] on input "isac" at bounding box center [844, 210] width 1107 height 36
type input "isa"
click at [1330, 159] on select "Todos Confirmado Não confirmado" at bounding box center [1331, 157] width 149 height 30
click at [1246, 152] on select "Todos Adimplentes Inadimplentes" at bounding box center [1181, 157] width 138 height 30
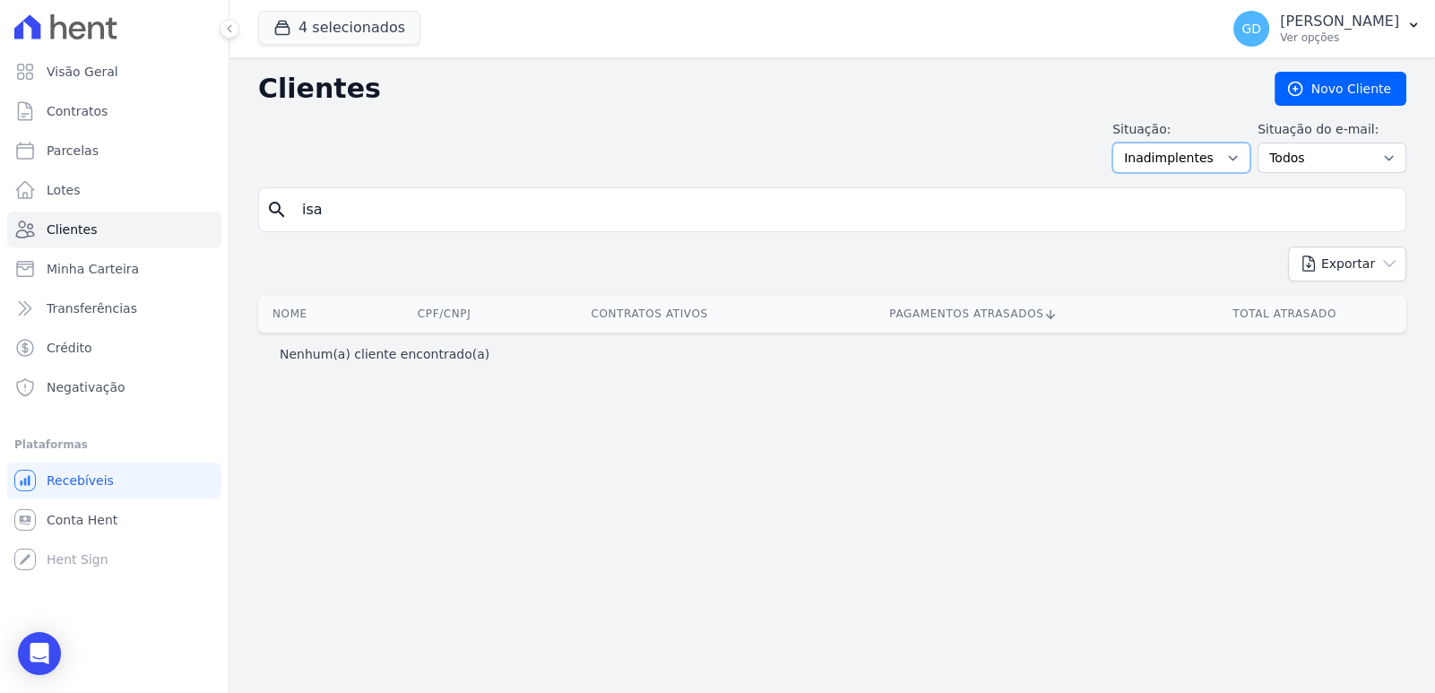
select select "all"
click at [1133, 142] on select "Todos Adimplentes Inadimplentes" at bounding box center [1181, 157] width 138 height 30
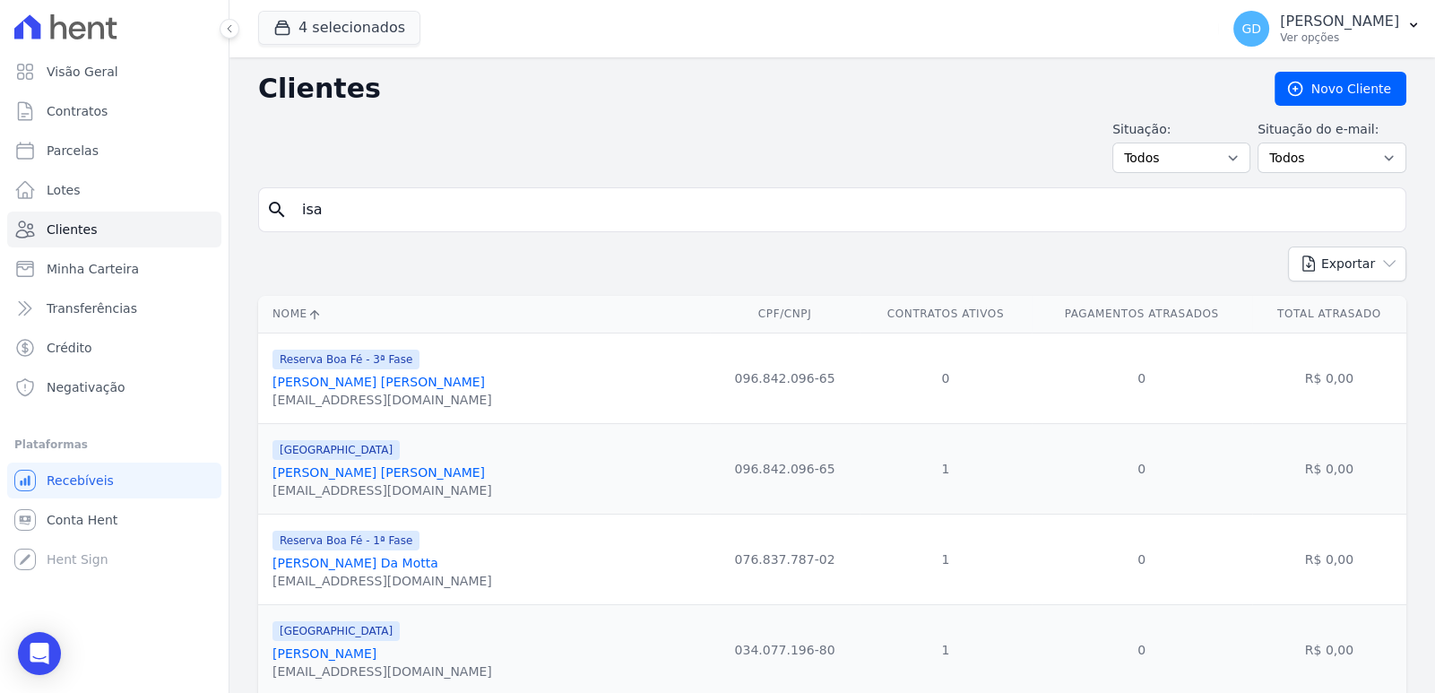
click at [338, 212] on input "isa" at bounding box center [844, 210] width 1107 height 36
type input "iza"
click at [58, 115] on span "Contratos" at bounding box center [77, 111] width 61 height 18
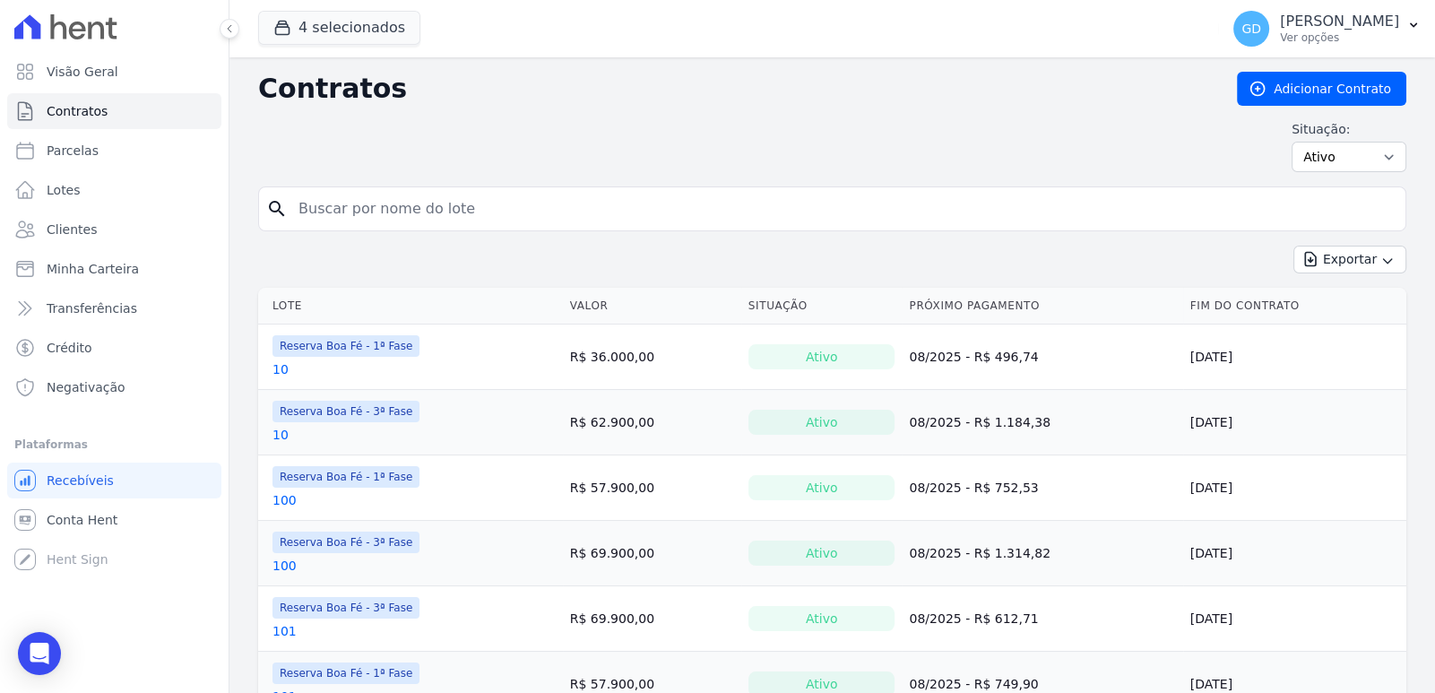
click at [447, 210] on input "search" at bounding box center [843, 209] width 1110 height 36
type input "57"
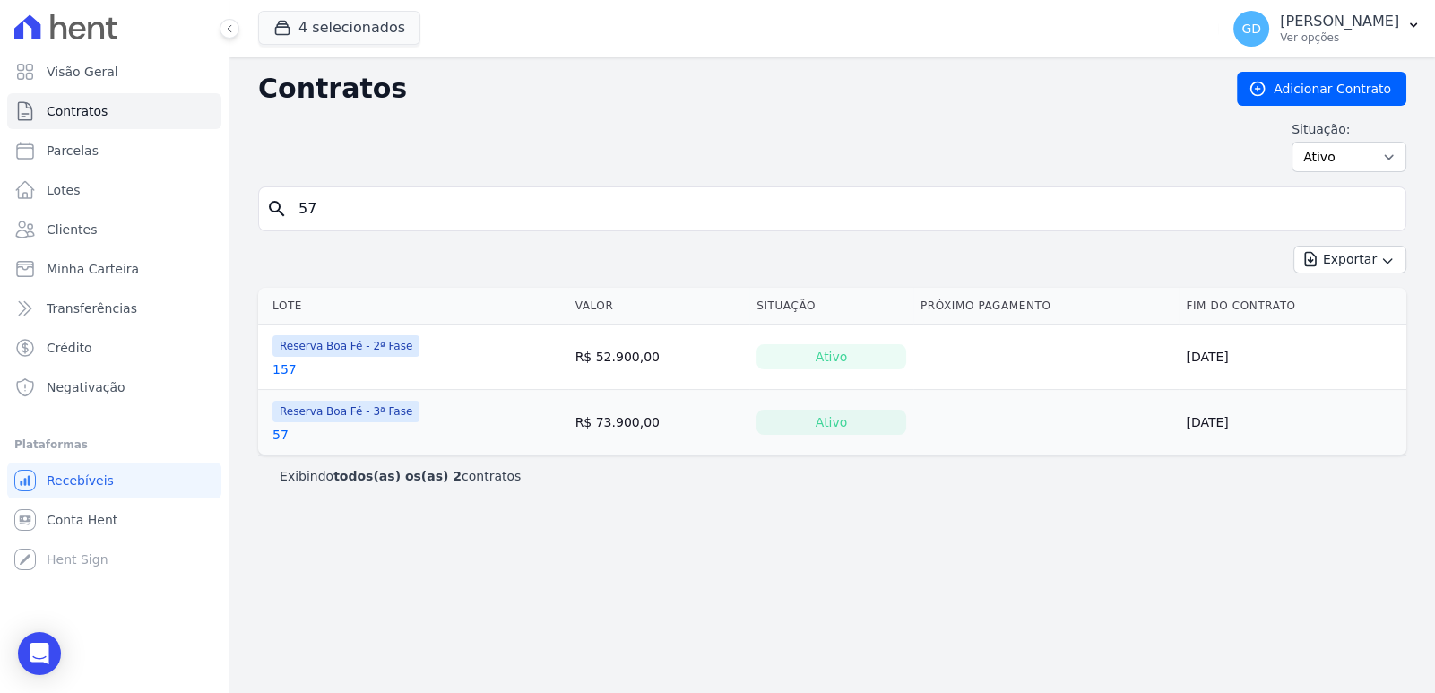
drag, startPoint x: 403, startPoint y: 217, endPoint x: 289, endPoint y: 215, distance: 114.7
click at [289, 215] on input "57" at bounding box center [843, 209] width 1110 height 36
click at [408, 178] on div "Contratos Adicionar Contrato Situação: Ativo Todos Pausado Distratado Rascunho …" at bounding box center [832, 129] width 1148 height 115
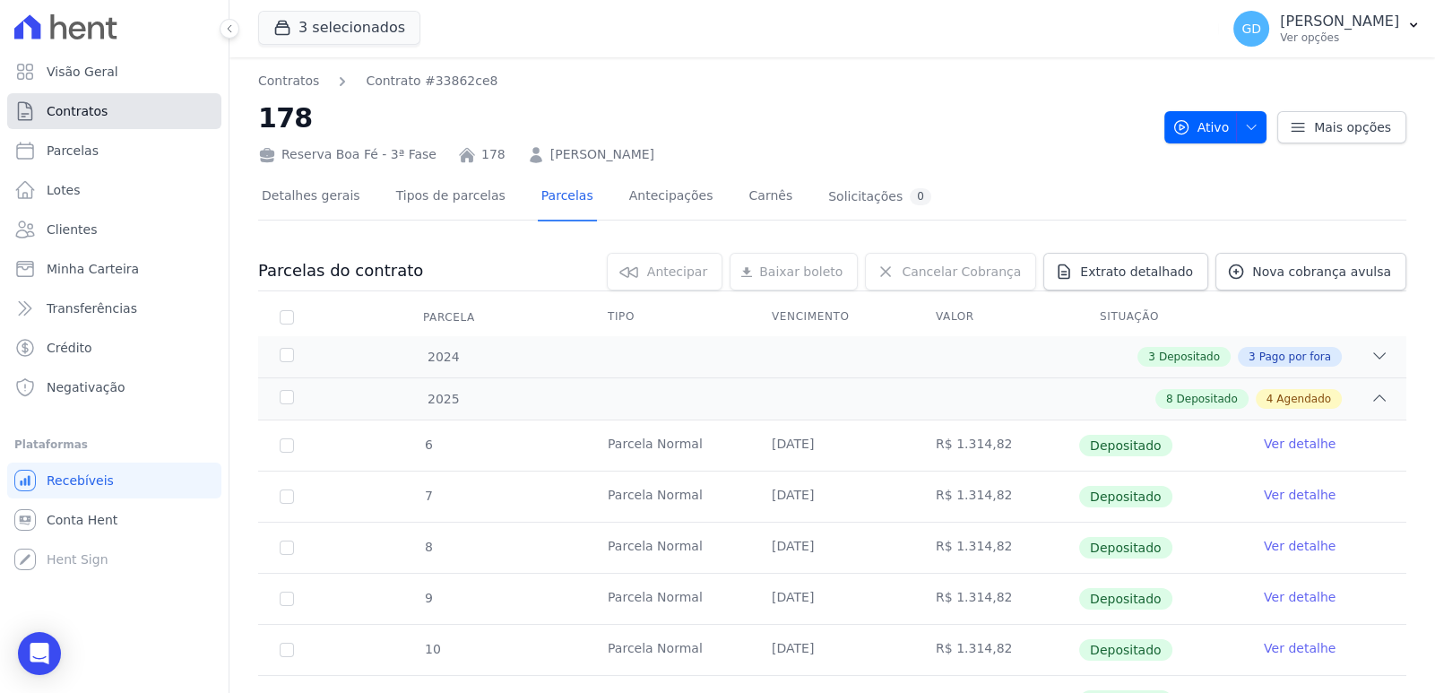
click at [122, 109] on link "Contratos" at bounding box center [114, 111] width 214 height 36
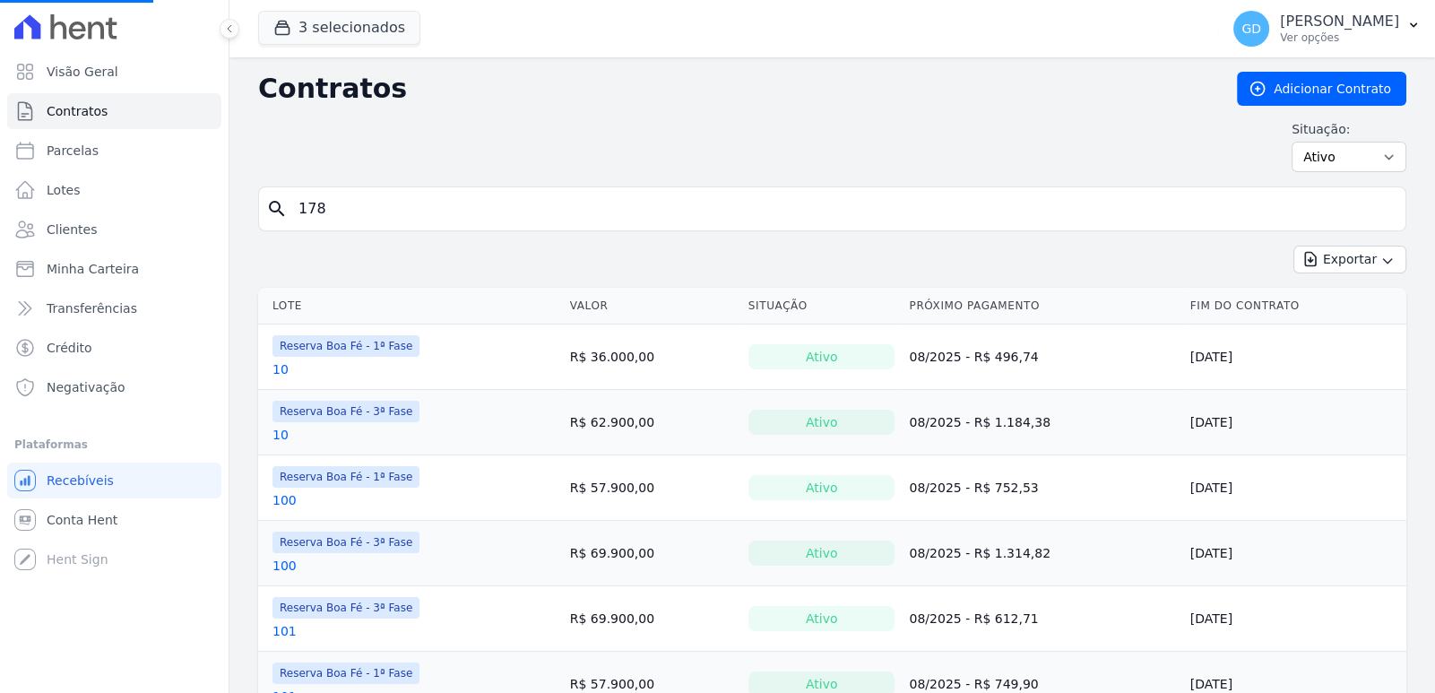
click at [440, 222] on input "178" at bounding box center [843, 209] width 1110 height 36
click at [448, 213] on input "search" at bounding box center [843, 209] width 1110 height 36
type input "hent"
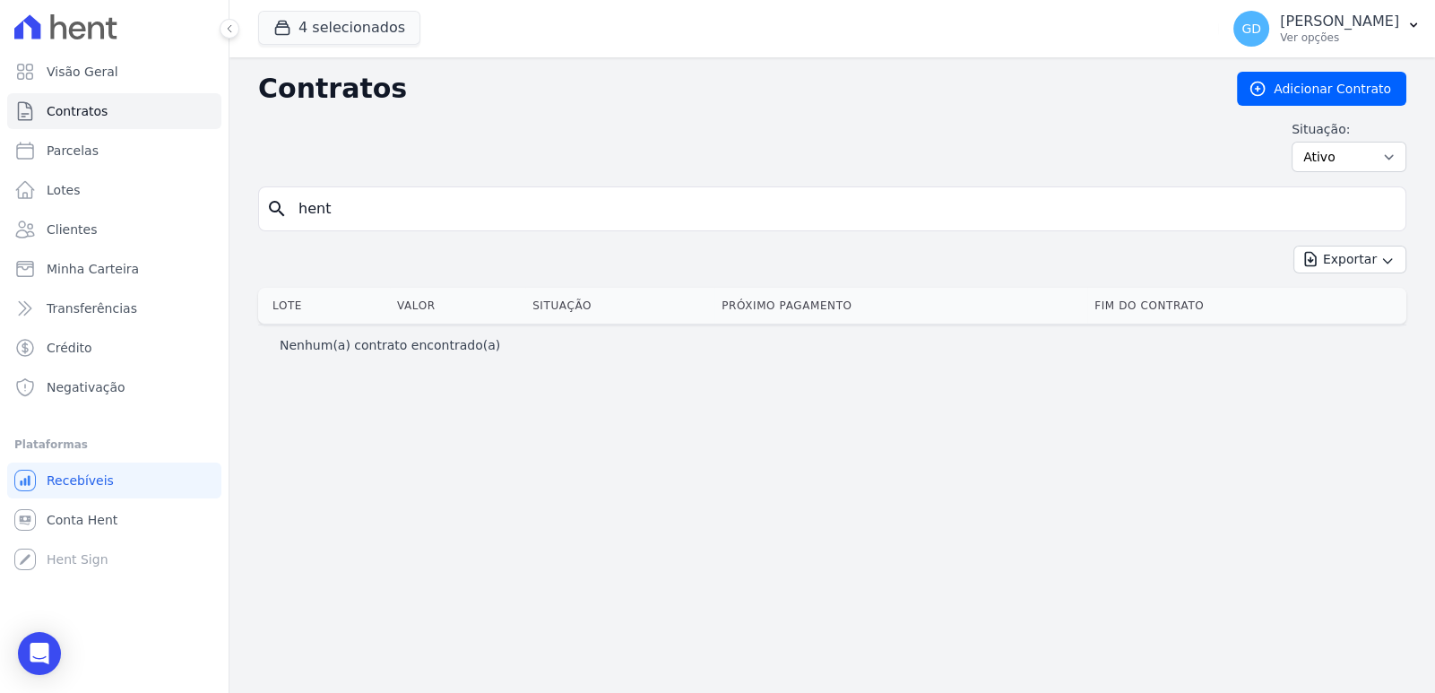
click at [378, 211] on input "hent" at bounding box center [843, 209] width 1110 height 36
type input "h"
type input "58"
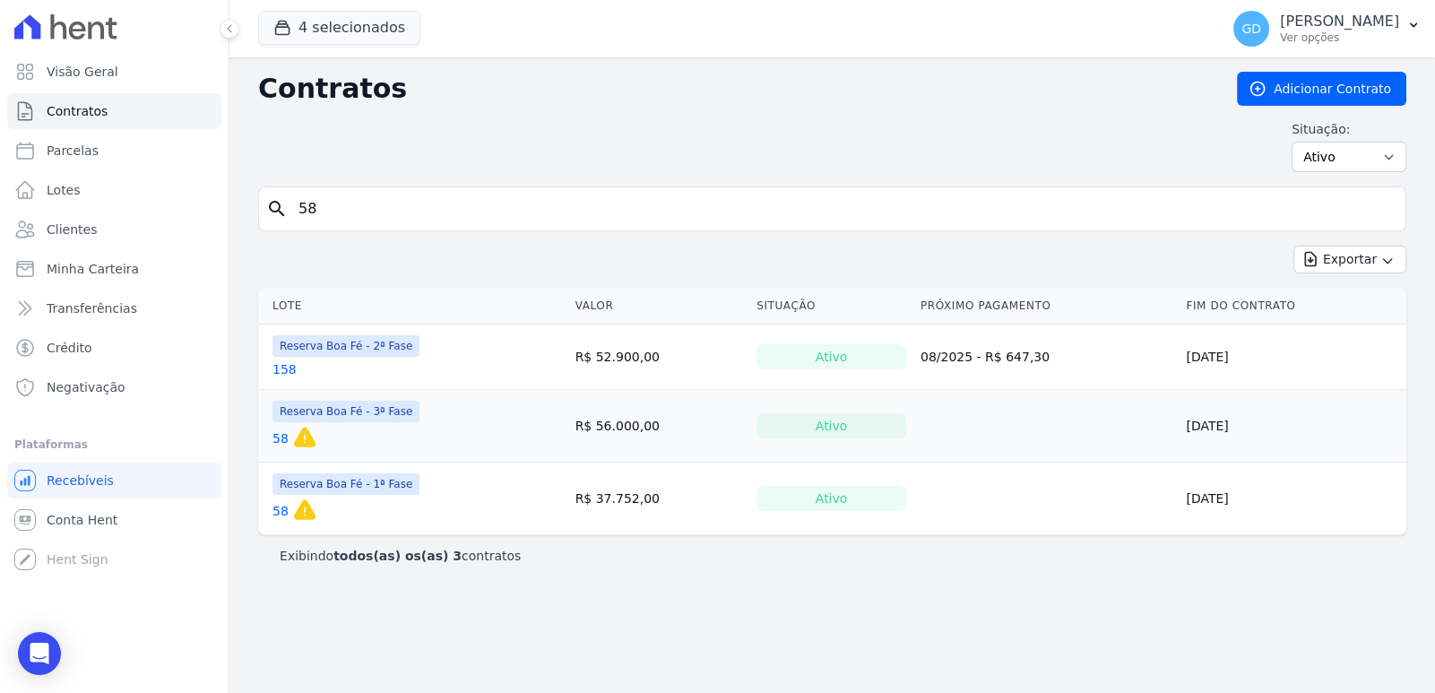
click at [278, 506] on link "58" at bounding box center [280, 511] width 16 height 18
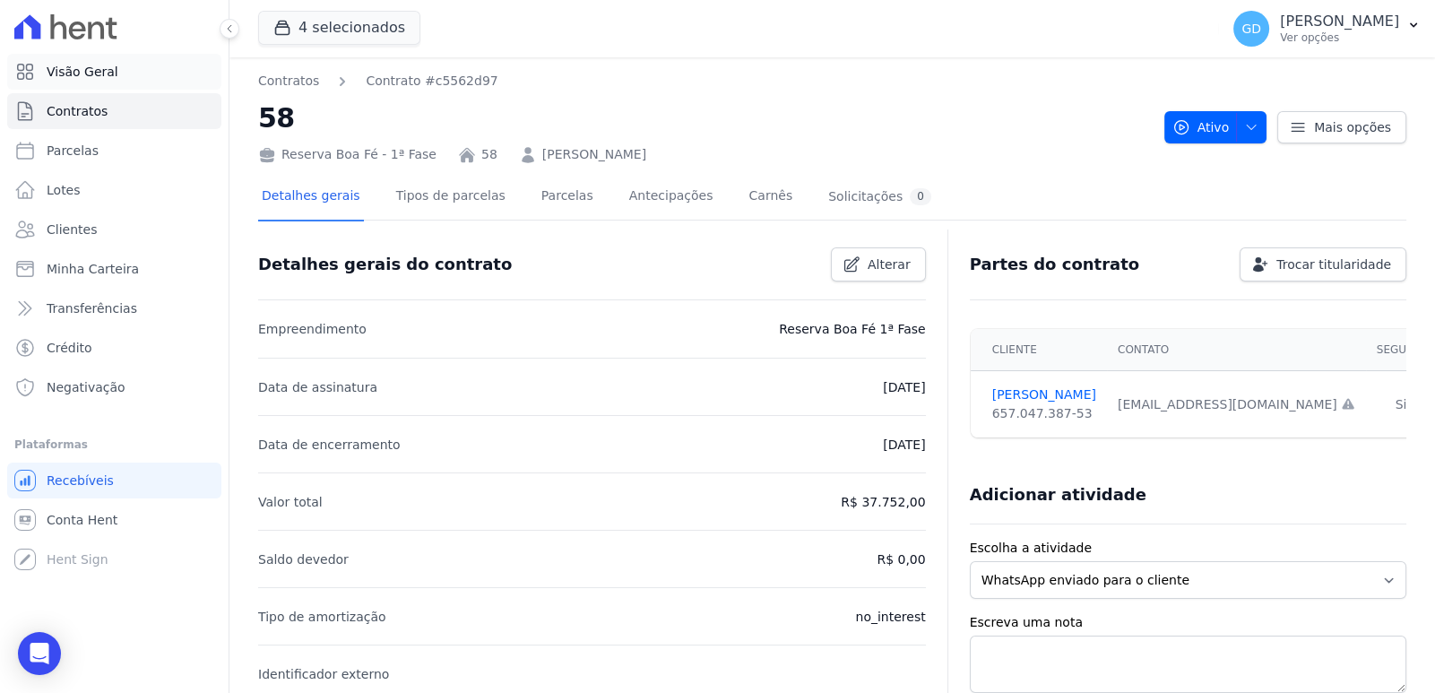
click at [62, 79] on span "Visão Geral" at bounding box center [83, 72] width 72 height 18
